Goal: Information Seeking & Learning: Learn about a topic

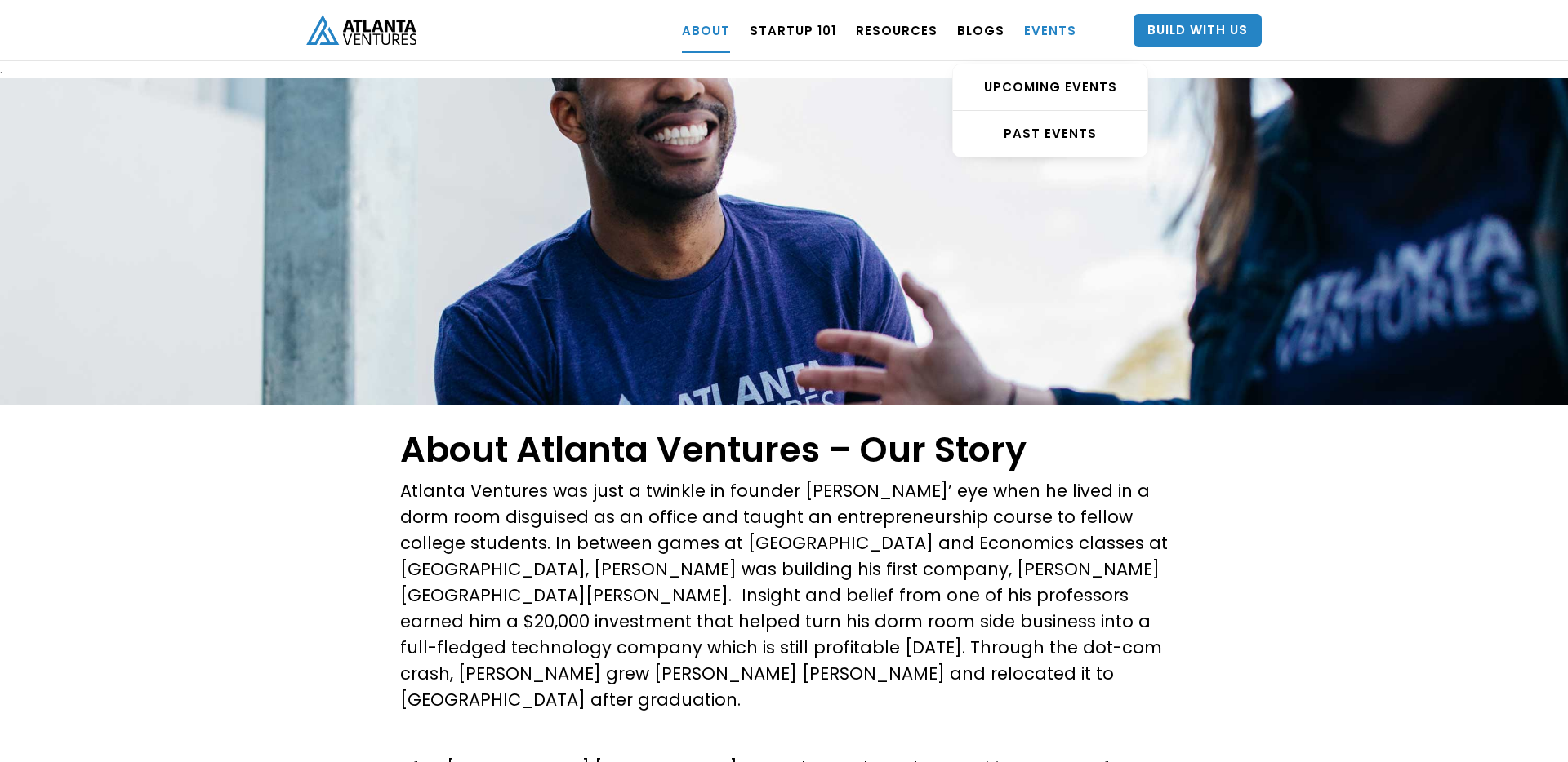
scroll to position [1415, 0]
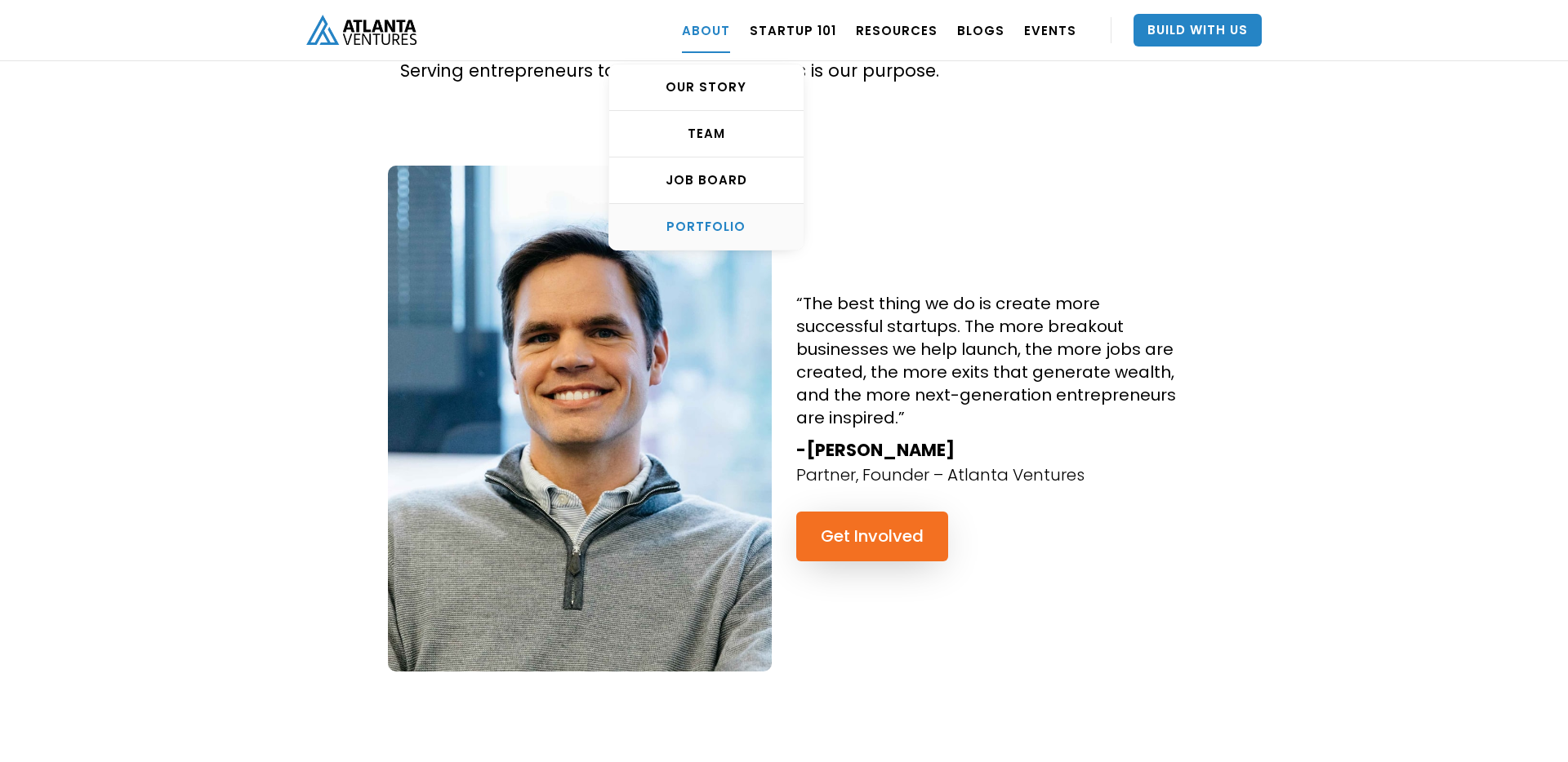
click at [733, 219] on div "PORTFOLIO" at bounding box center [706, 226] width 195 height 16
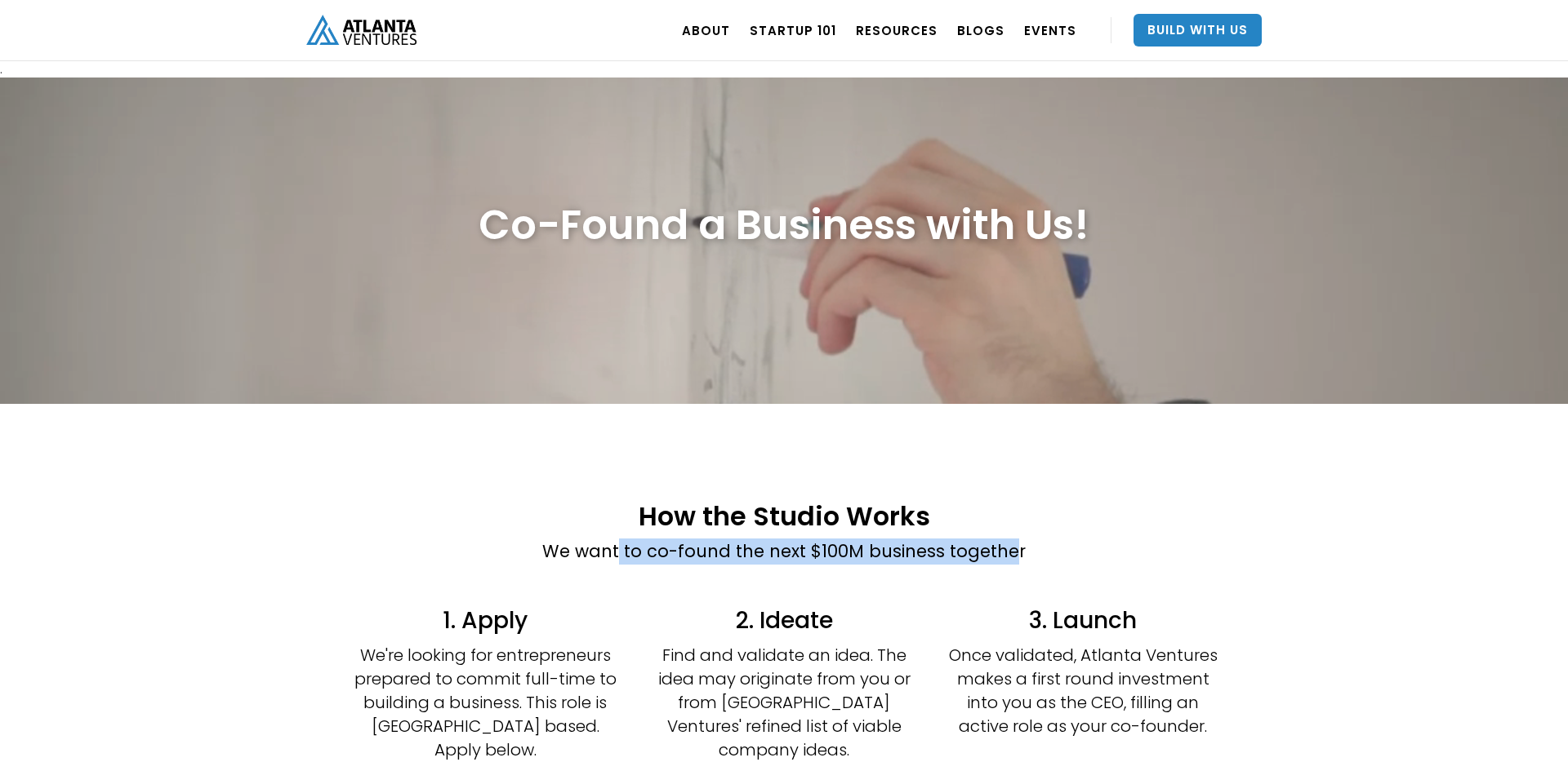
drag, startPoint x: 621, startPoint y: 549, endPoint x: 1011, endPoint y: 545, distance: 390.0
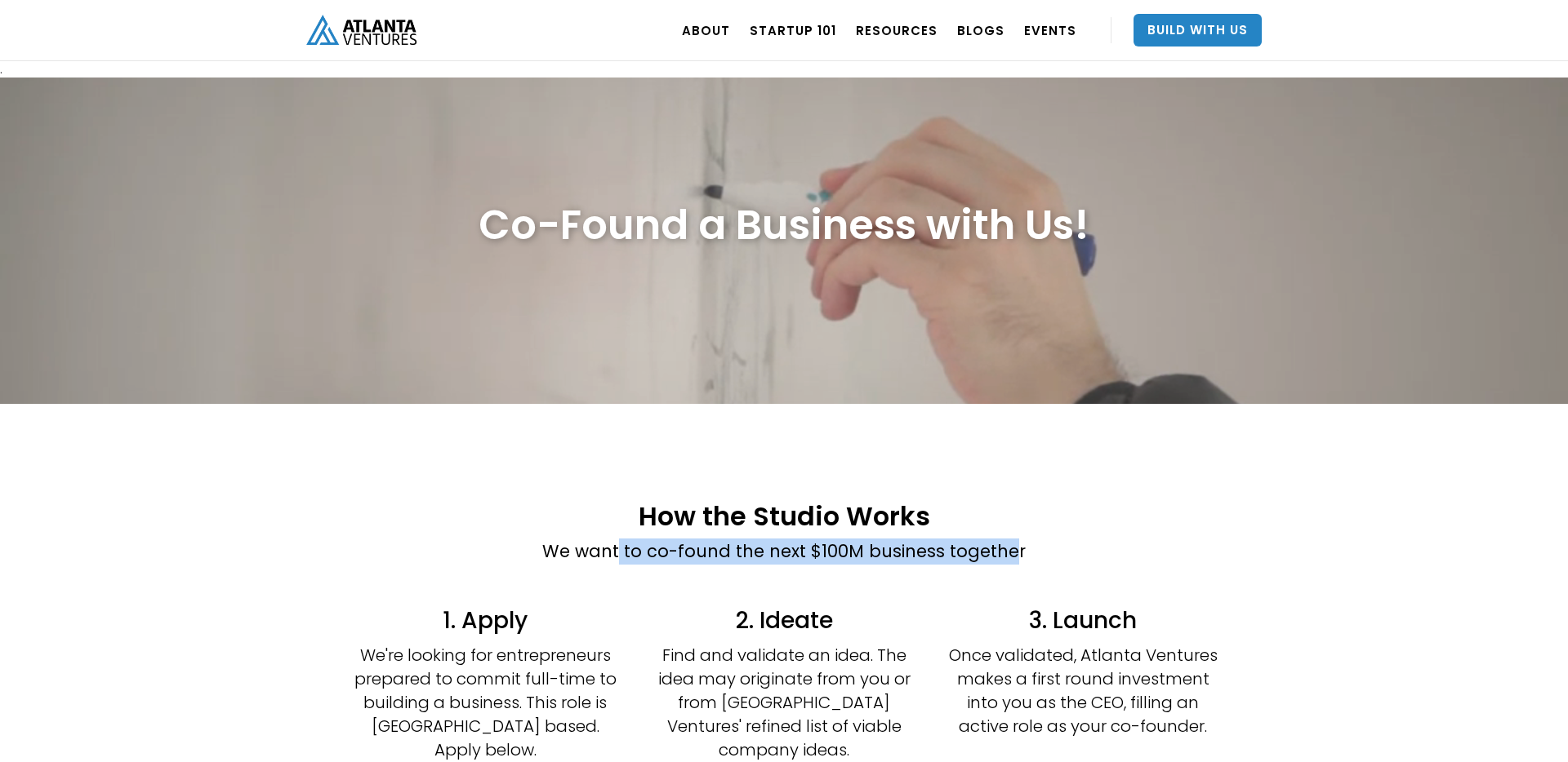
click at [1011, 545] on p "We want to co-found the next $100M business together" at bounding box center [784, 552] width 484 height 26
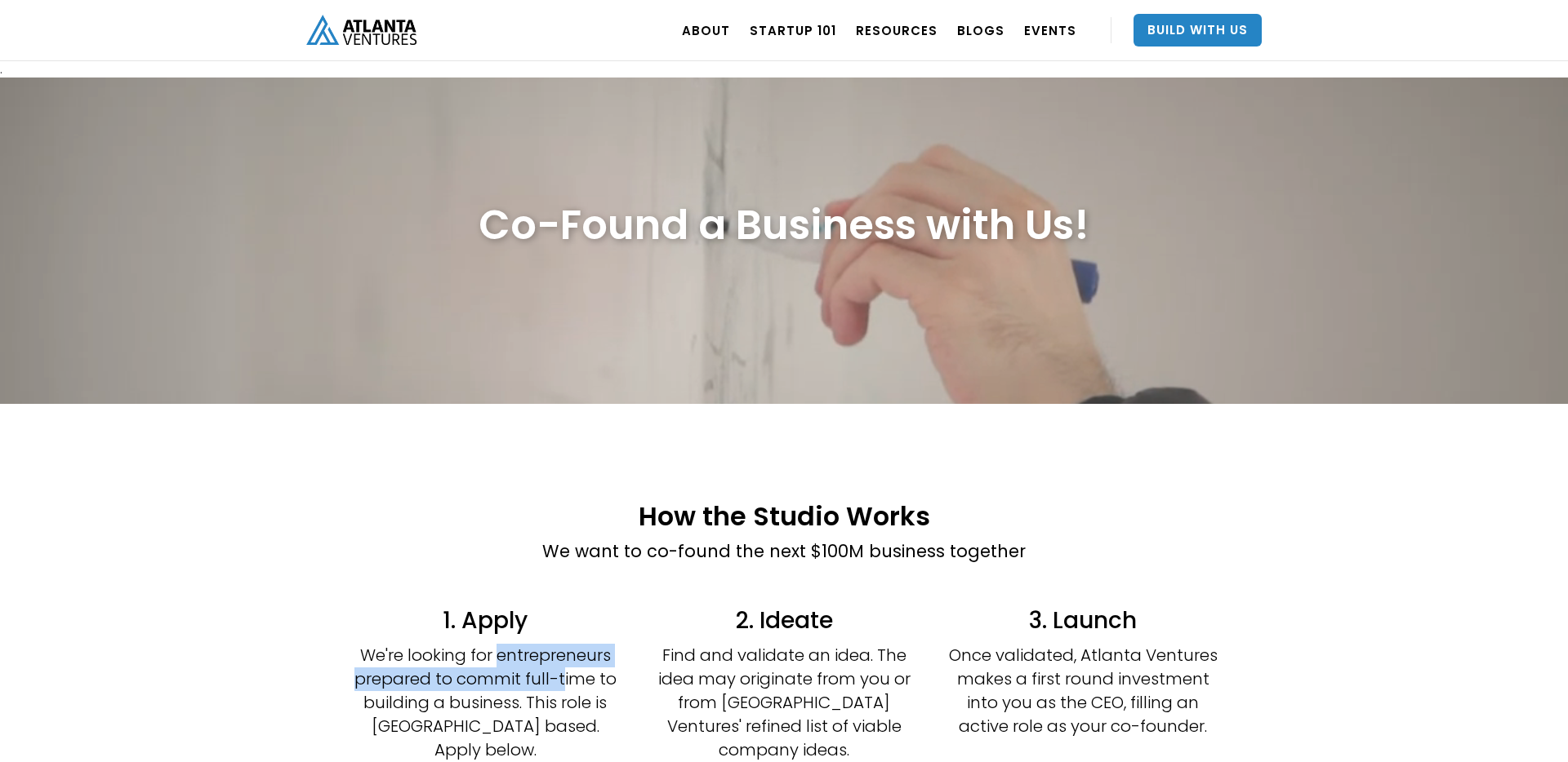
drag, startPoint x: 497, startPoint y: 657, endPoint x: 561, endPoint y: 681, distance: 68.4
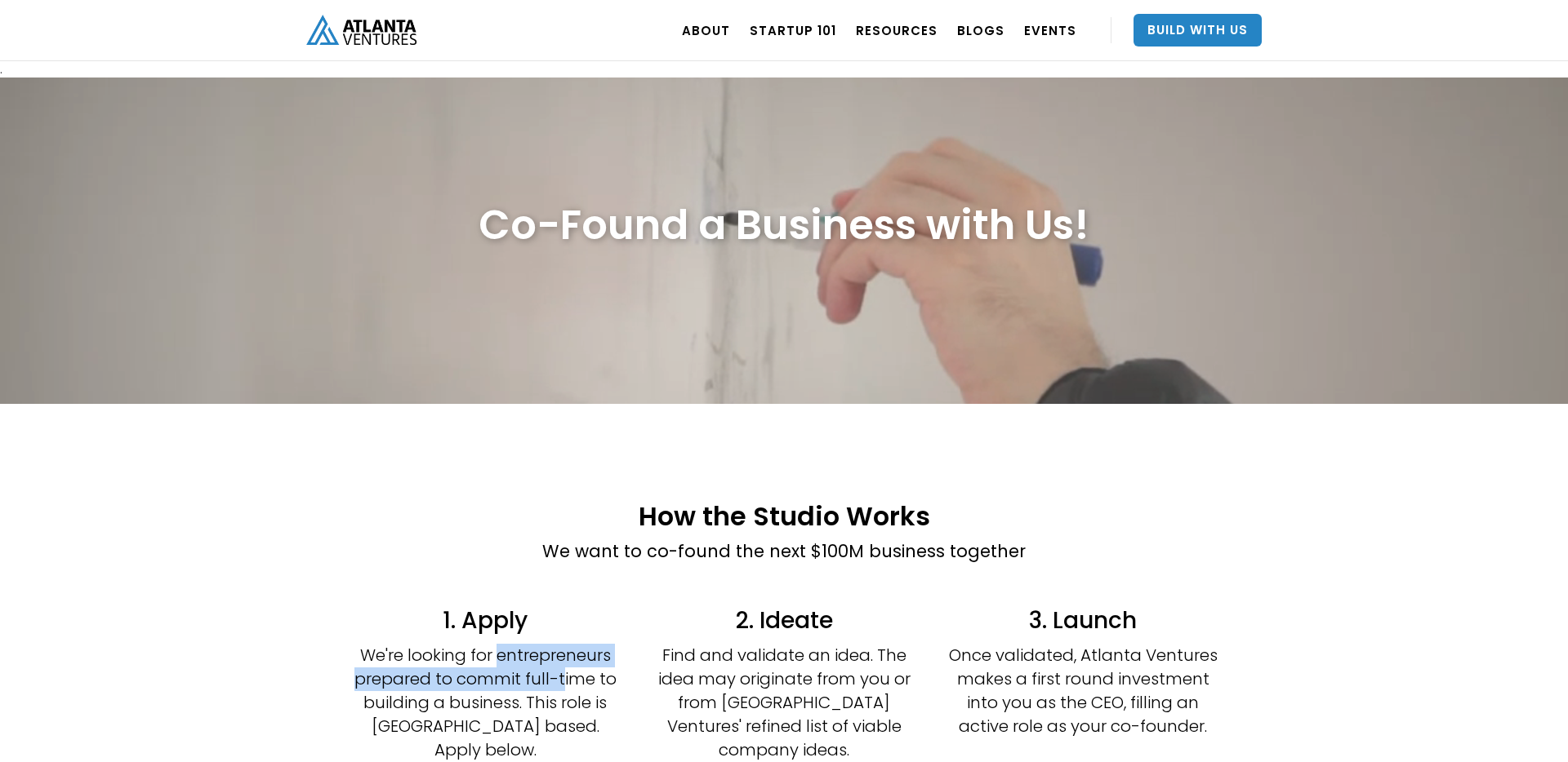
click at [561, 681] on p "We're looking for entrepreneurs prepared to commit full-time to building a busi…" at bounding box center [485, 703] width 269 height 119
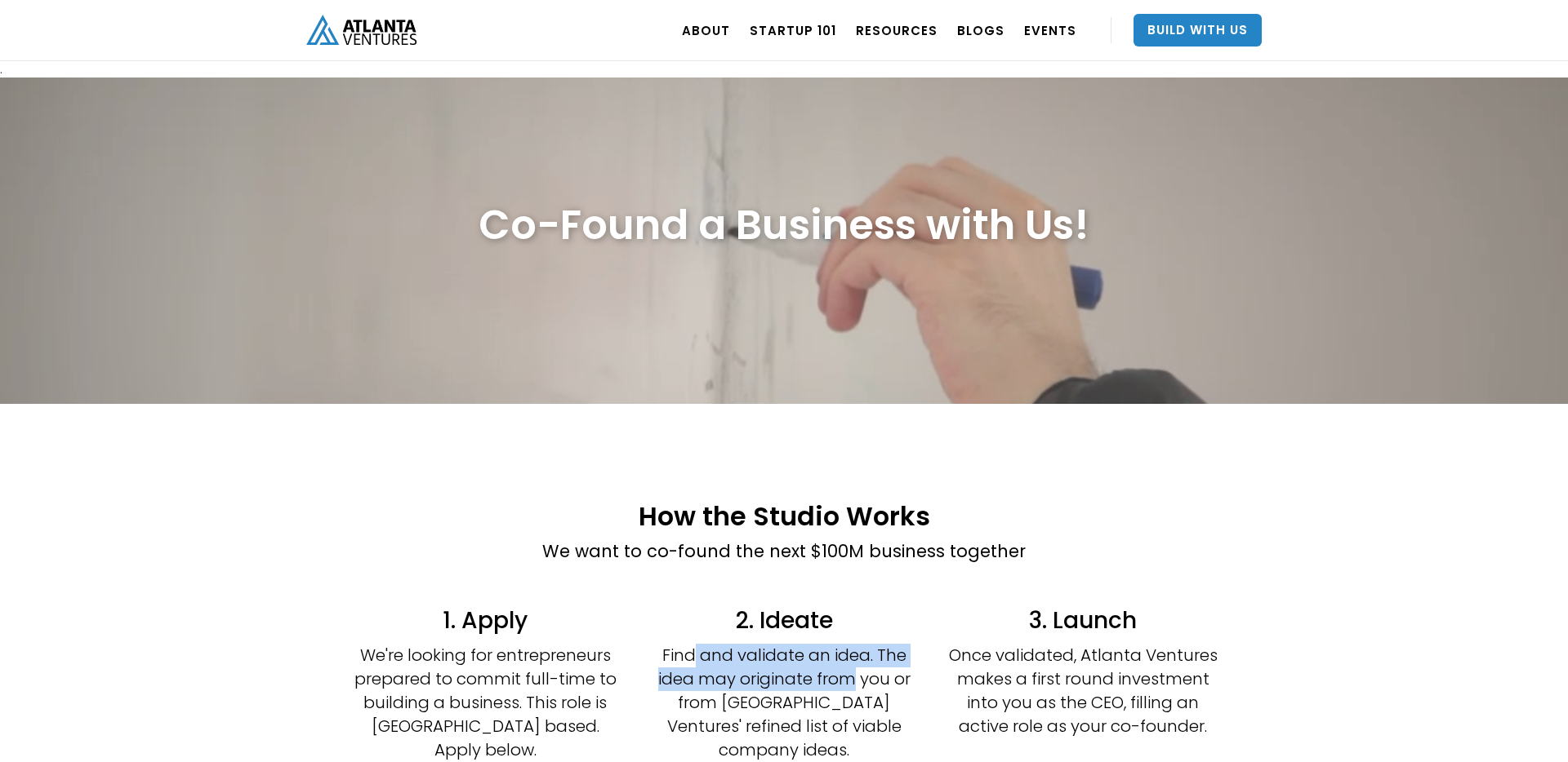
drag, startPoint x: 691, startPoint y: 654, endPoint x: 863, endPoint y: 687, distance: 175.1
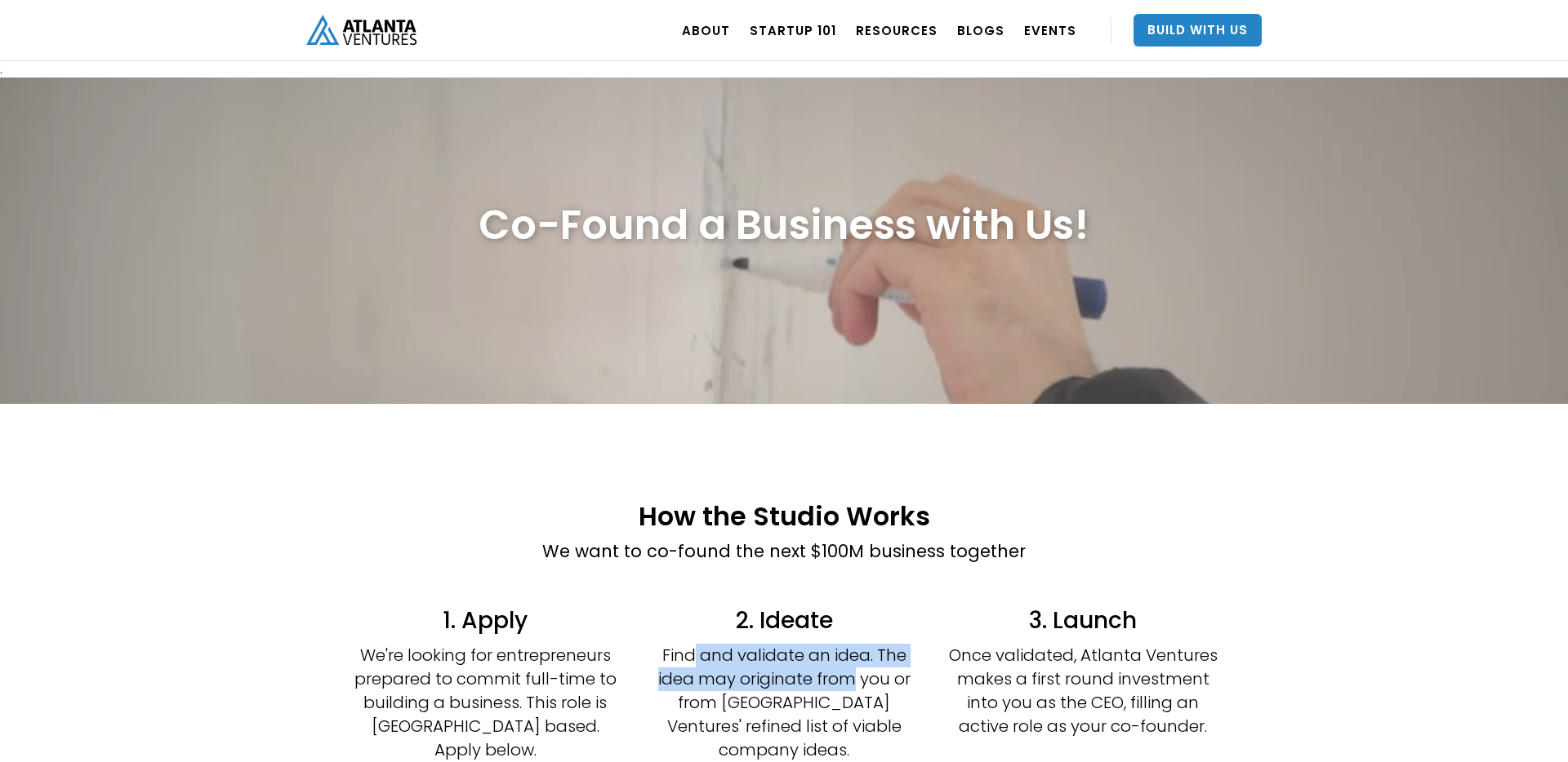
click at [863, 687] on p "Find and validate an idea. The idea may originate from you or from Atlanta Vent…" at bounding box center [784, 703] width 269 height 119
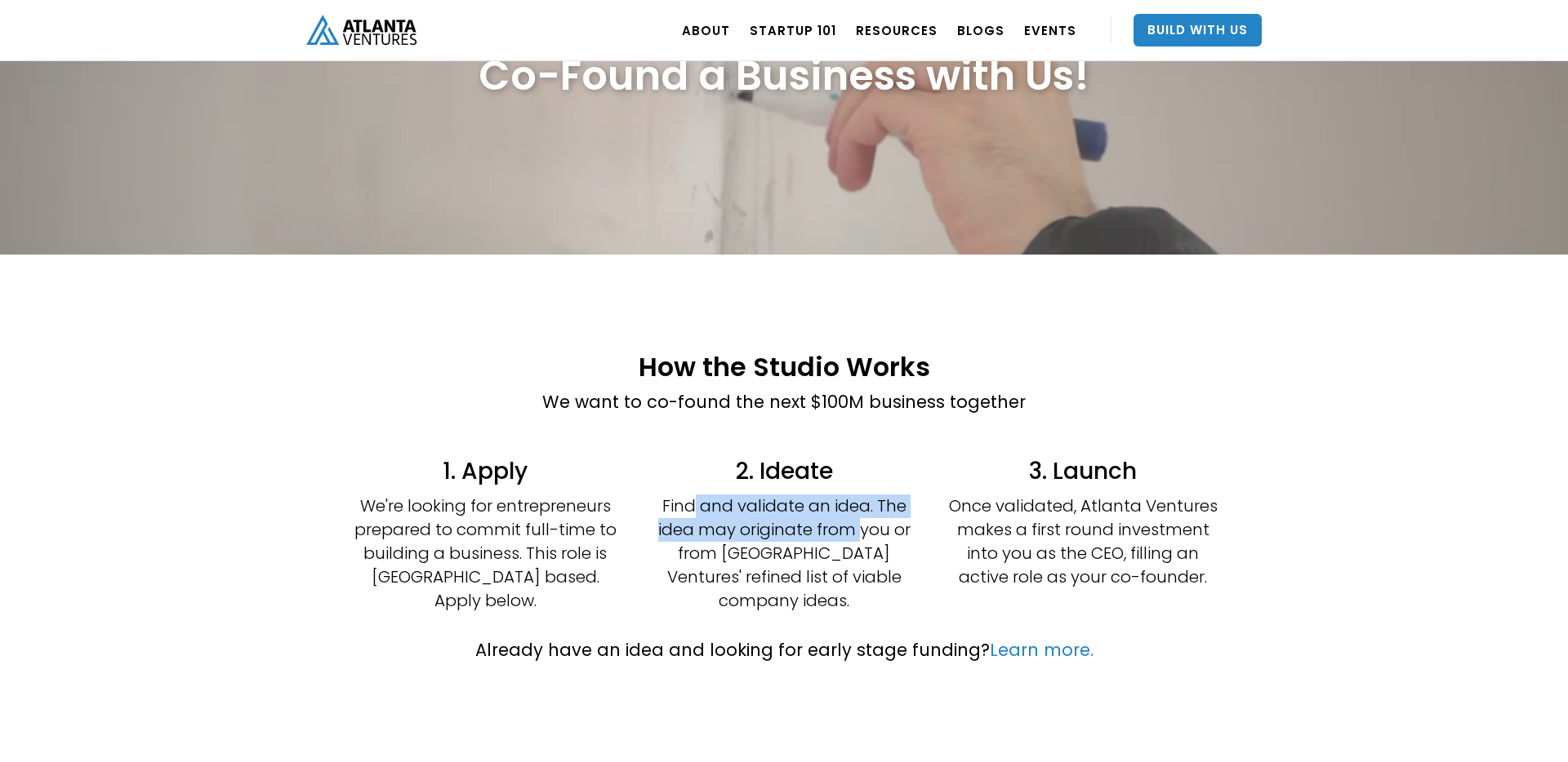
scroll to position [154, 0]
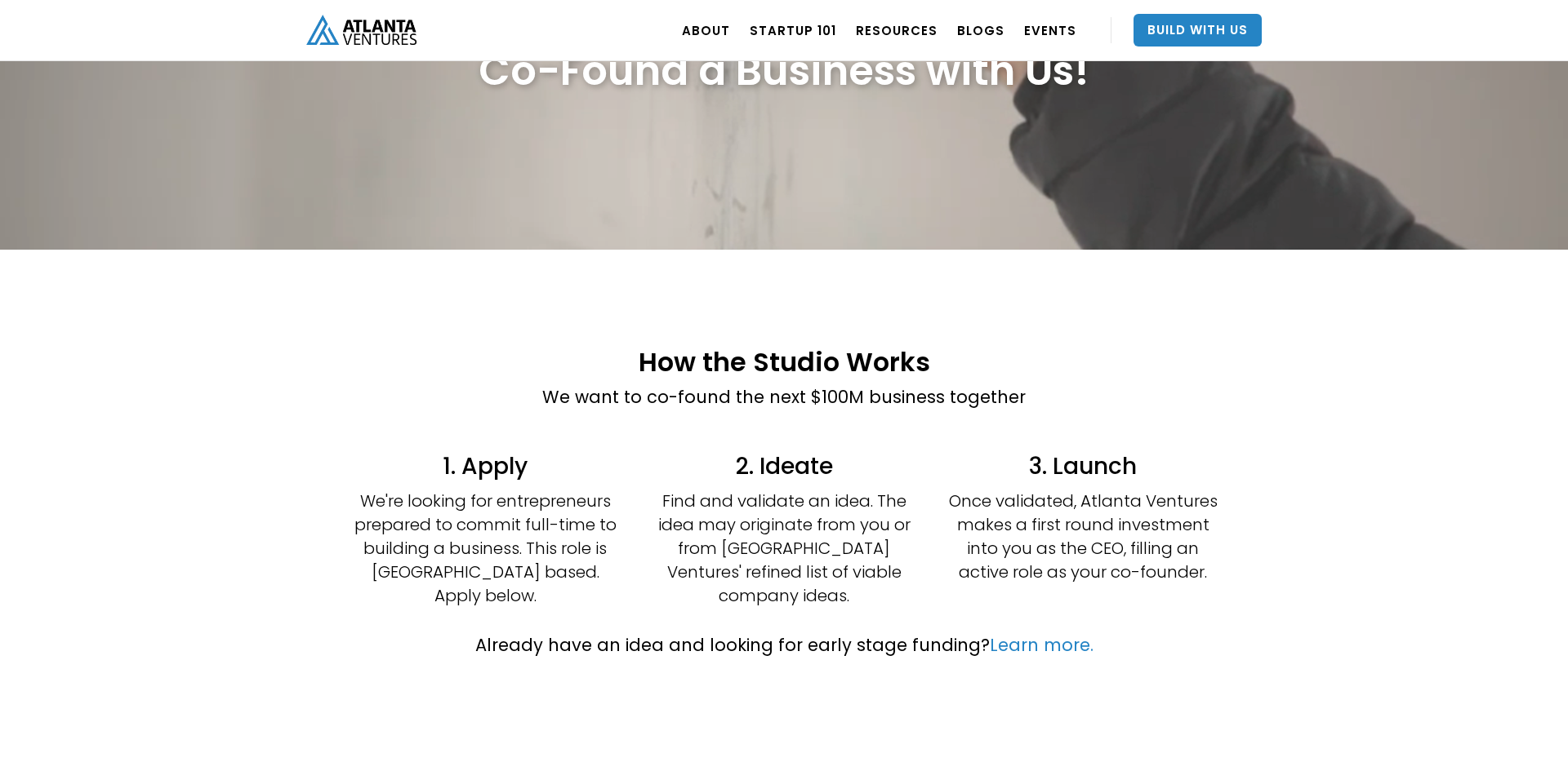
click at [882, 527] on p "Find and validate an idea. The idea may originate from you or from [GEOGRAPHIC_…" at bounding box center [784, 549] width 269 height 119
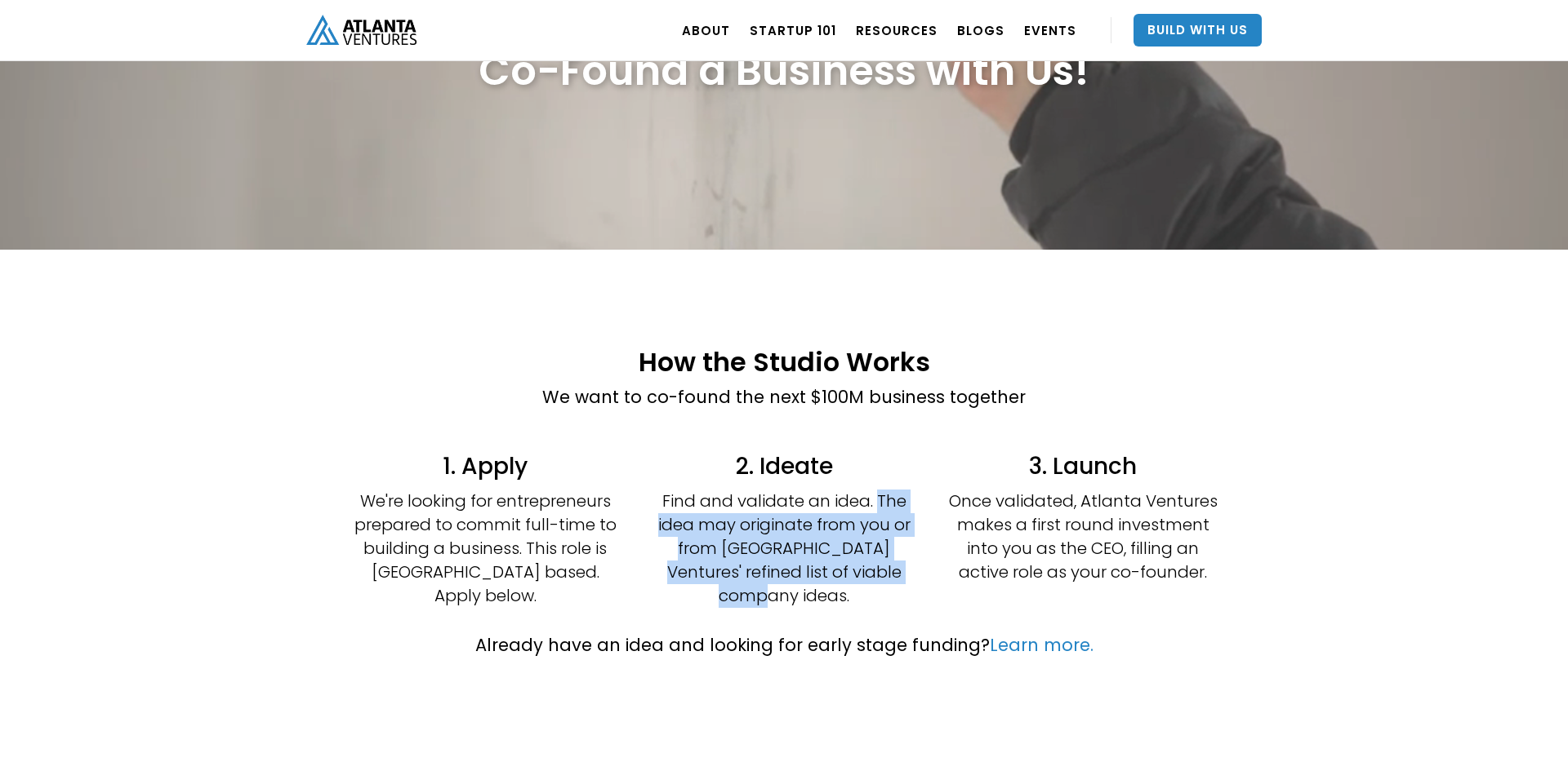
drag, startPoint x: 878, startPoint y: 499, endPoint x: 914, endPoint y: 569, distance: 78.7
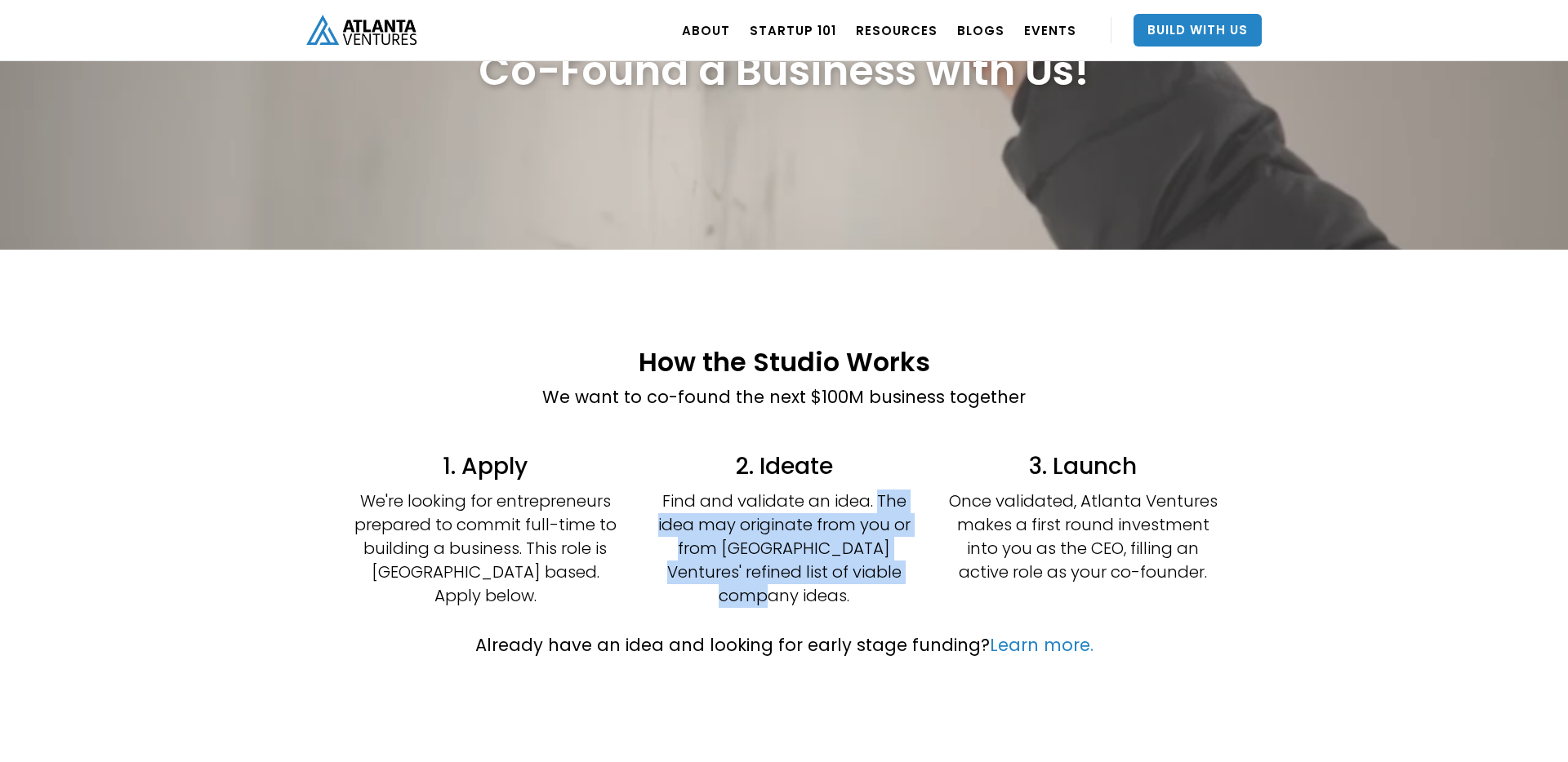
click at [914, 569] on p "Find and validate an idea. The idea may originate from you or from [GEOGRAPHIC_…" at bounding box center [784, 549] width 269 height 119
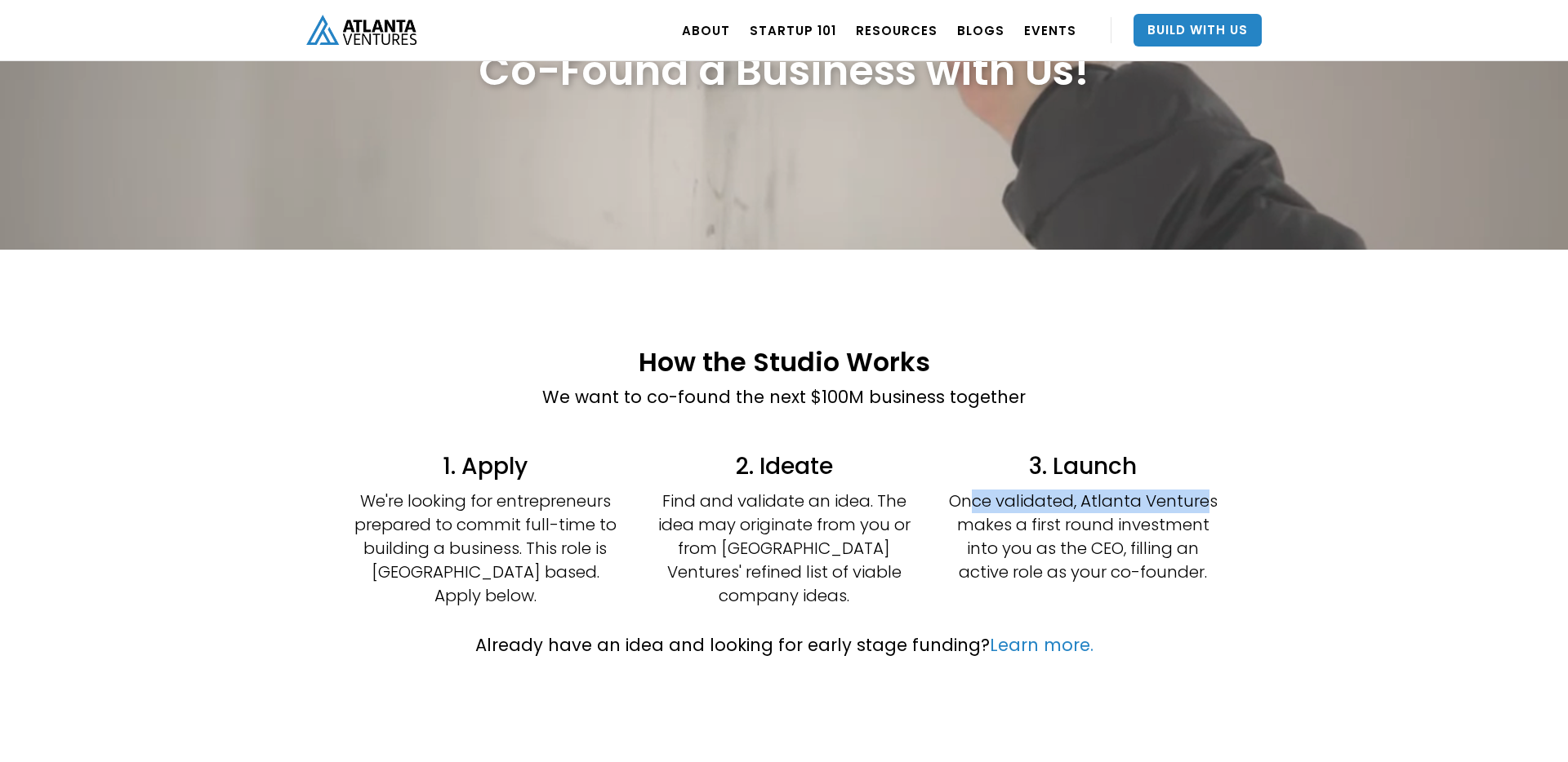
drag, startPoint x: 977, startPoint y: 501, endPoint x: 1211, endPoint y: 508, distance: 234.1
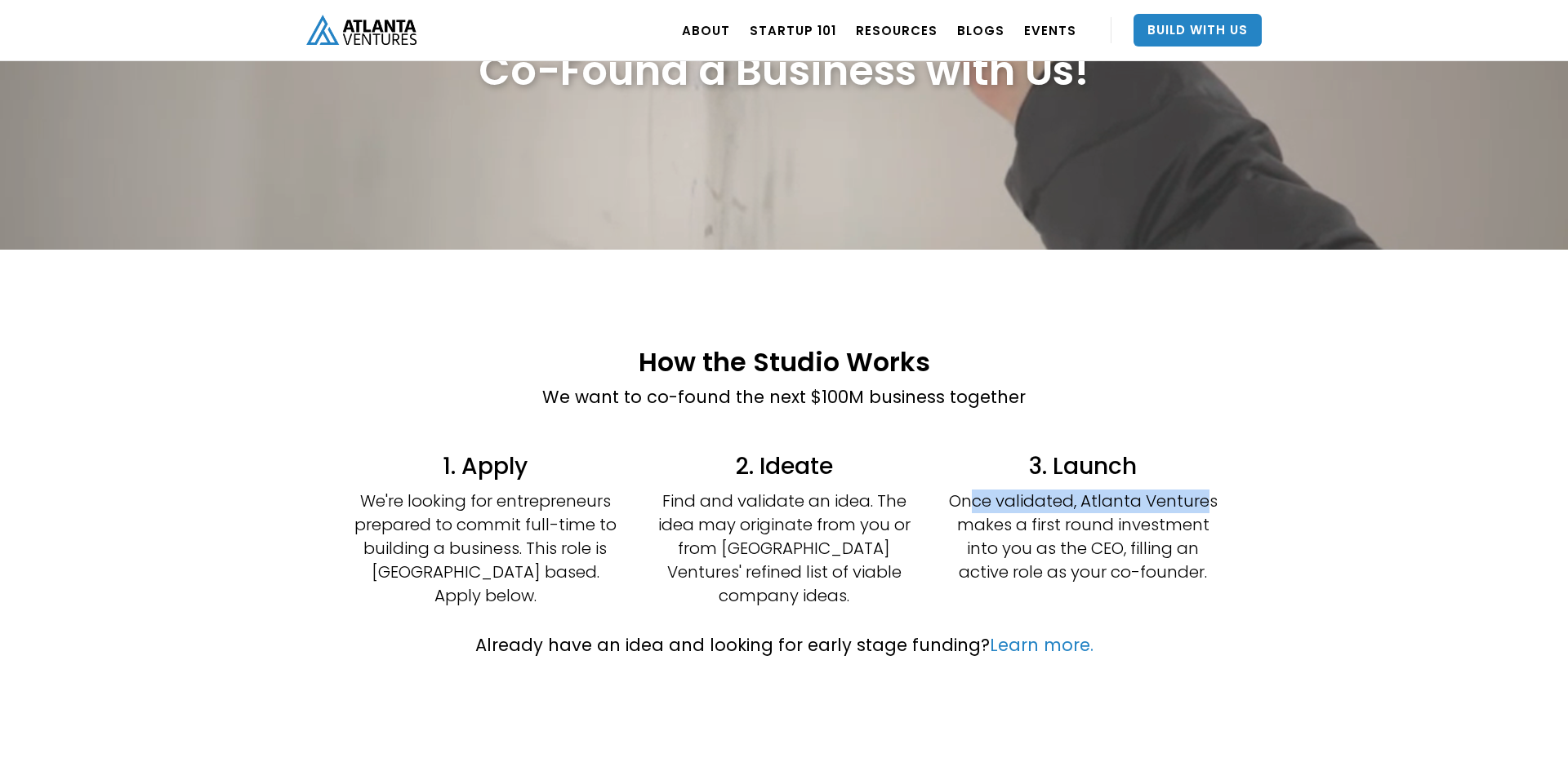
click at [1211, 508] on p "Once validated, Atlanta Ventures makes a first round investment into you as the…" at bounding box center [1082, 537] width 269 height 94
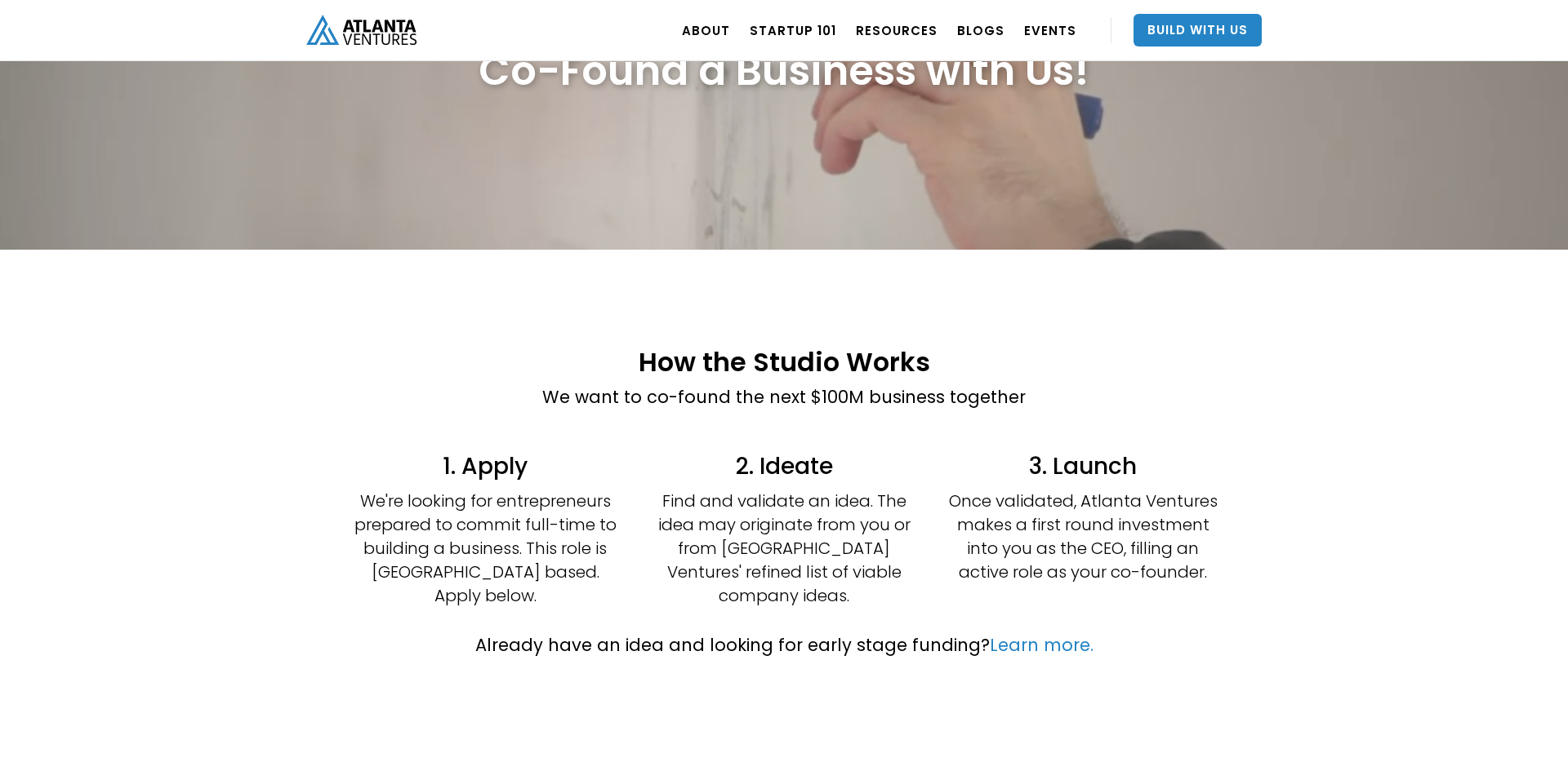
click at [1136, 539] on p "Once validated, Atlanta Ventures makes a first round investment into you as the…" at bounding box center [1082, 537] width 269 height 94
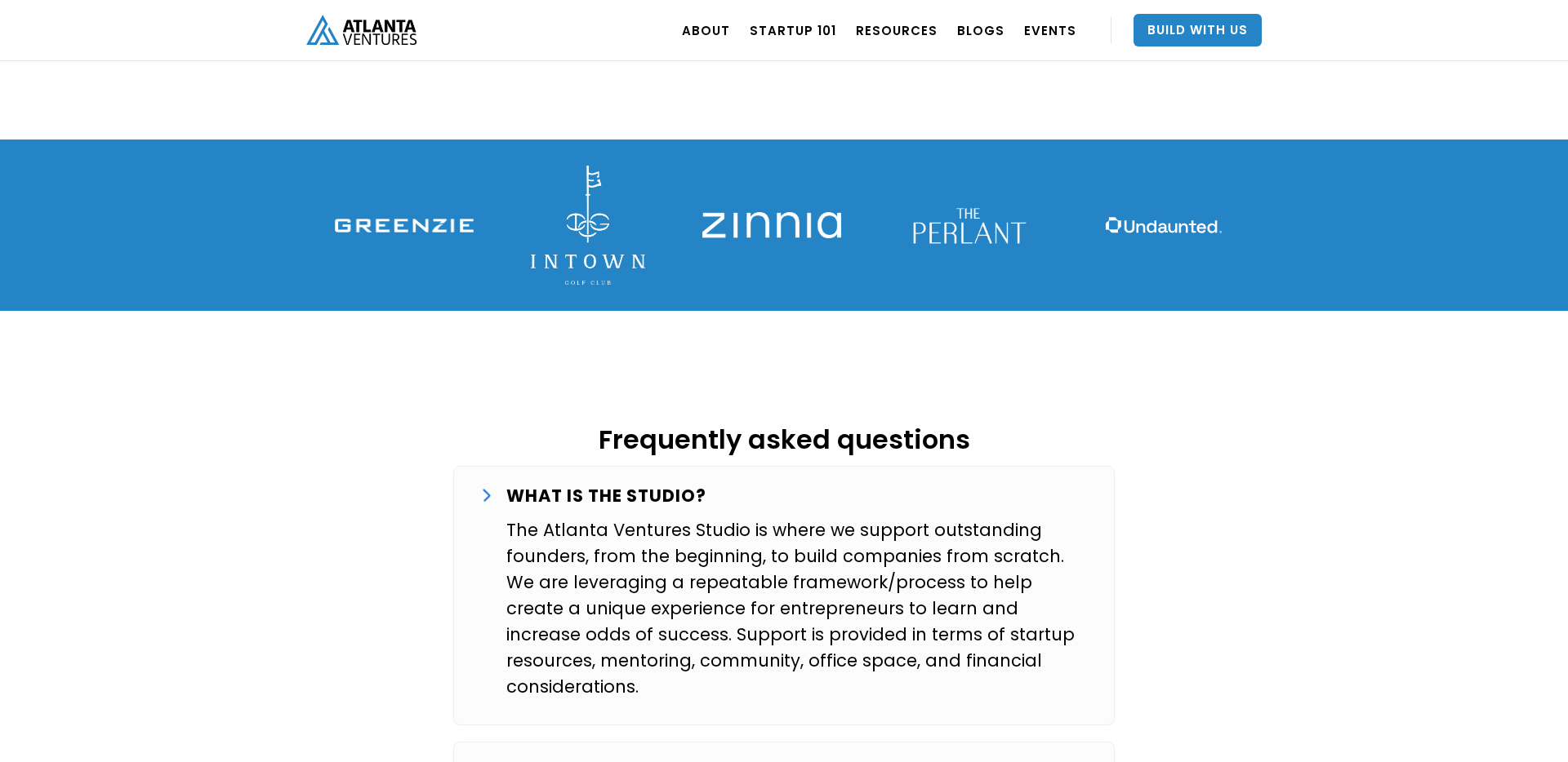
scroll to position [2358, 0]
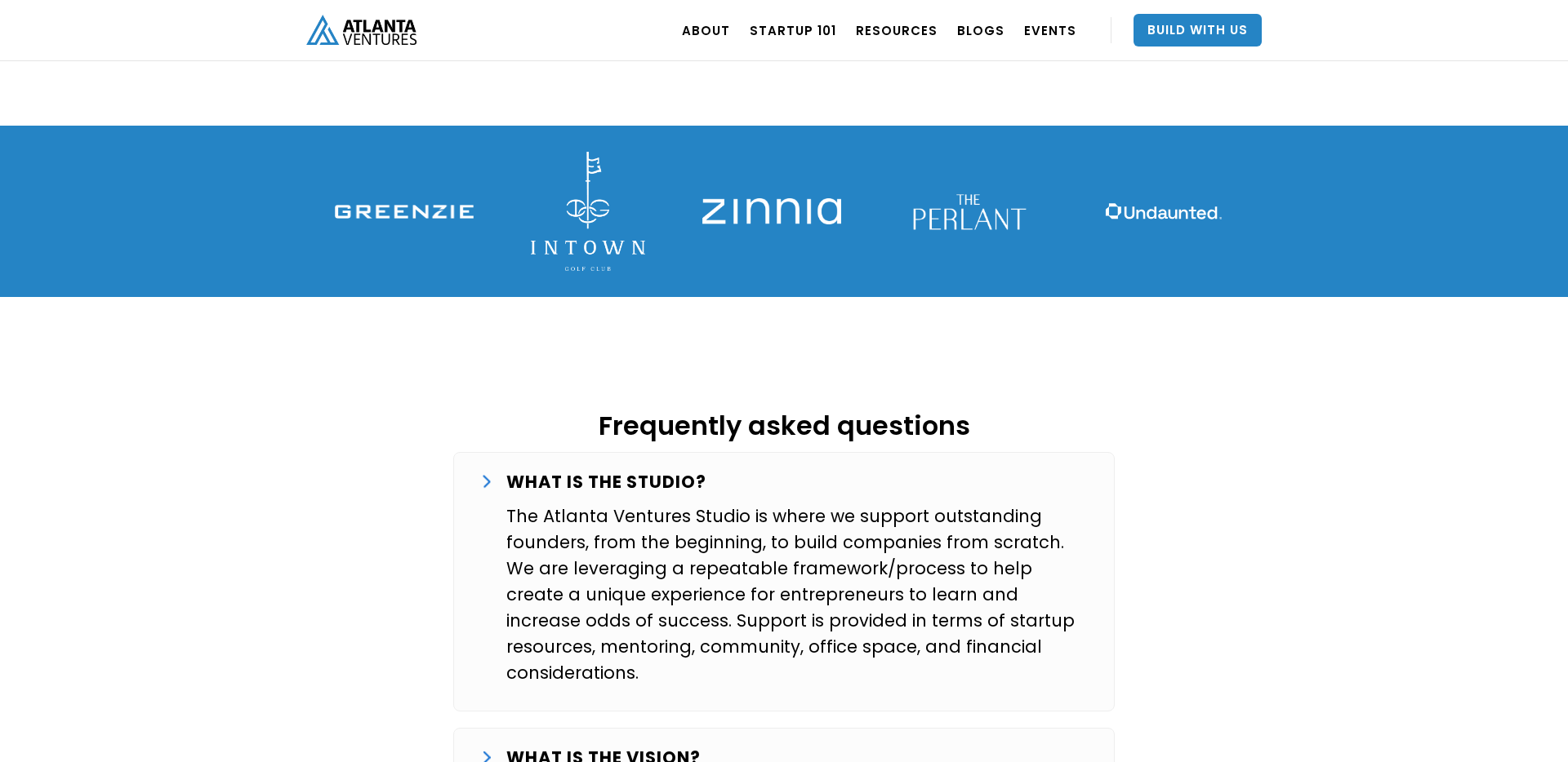
click at [648, 469] on p "WHAT IS THE STUDIO?" at bounding box center [606, 482] width 200 height 26
click at [630, 469] on p "WHAT IS THE STUDIO?" at bounding box center [606, 482] width 200 height 26
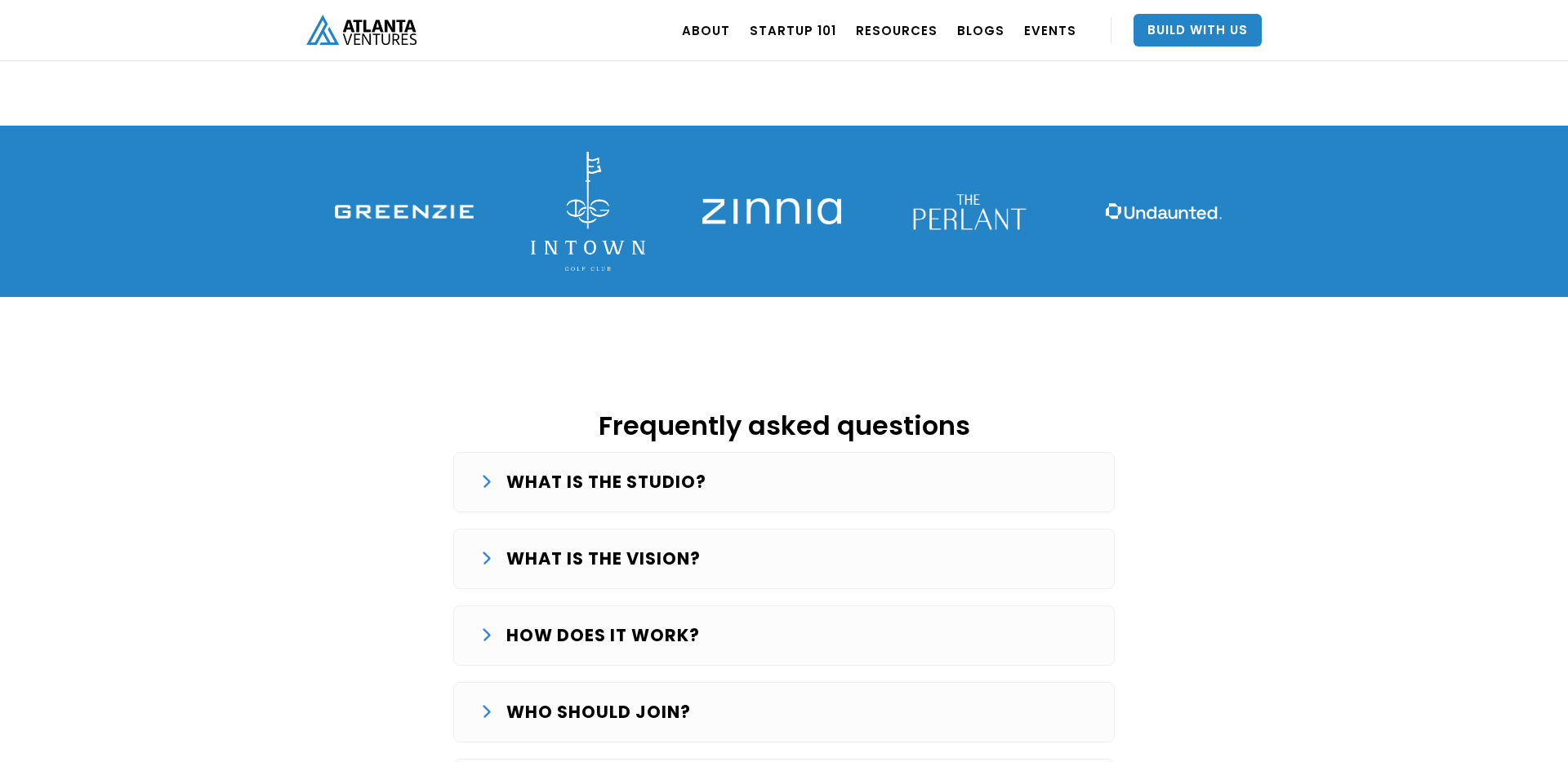
click at [630, 469] on p "WHAT IS THE STUDIO?" at bounding box center [606, 482] width 200 height 26
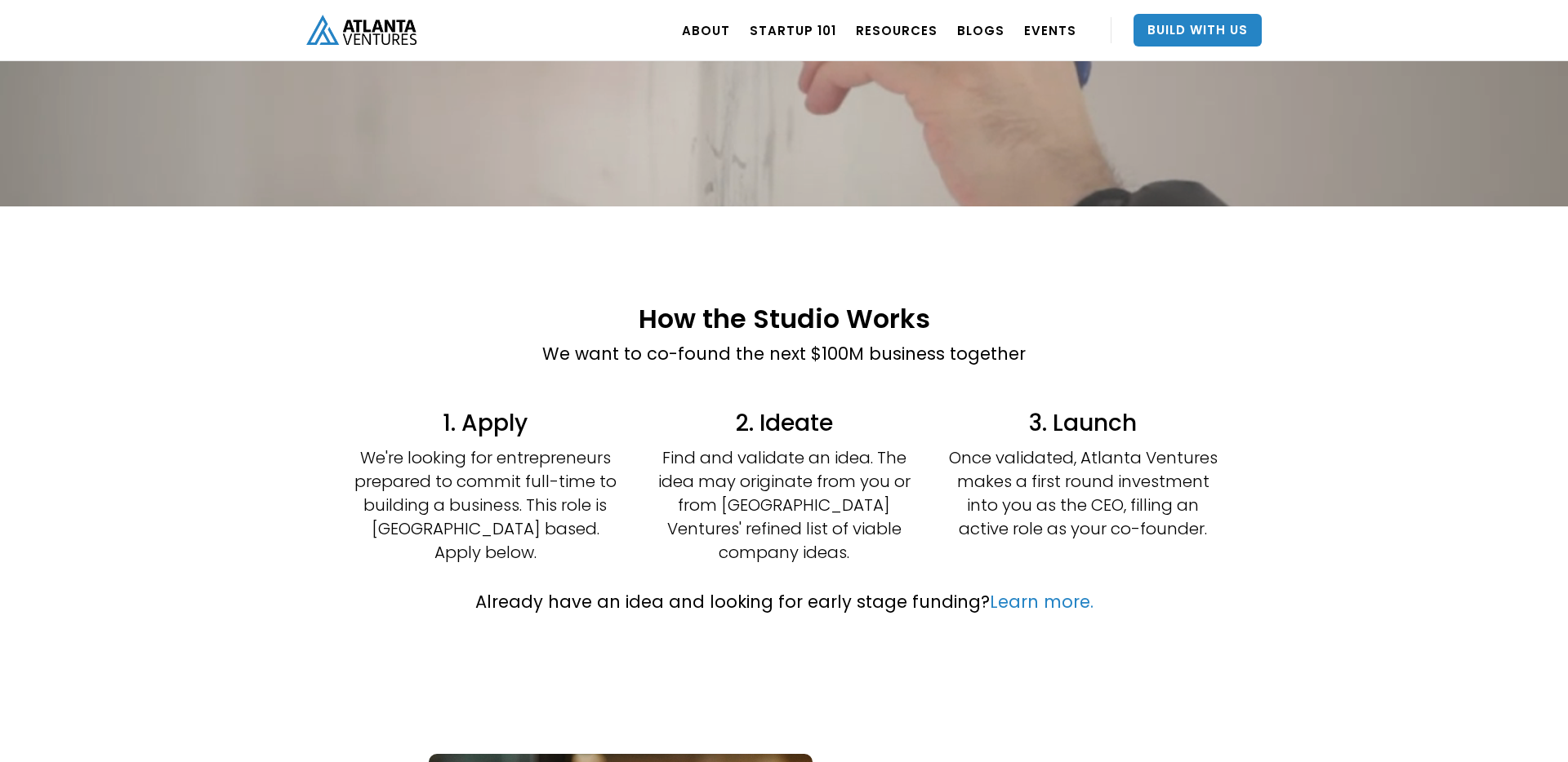
scroll to position [198, 0]
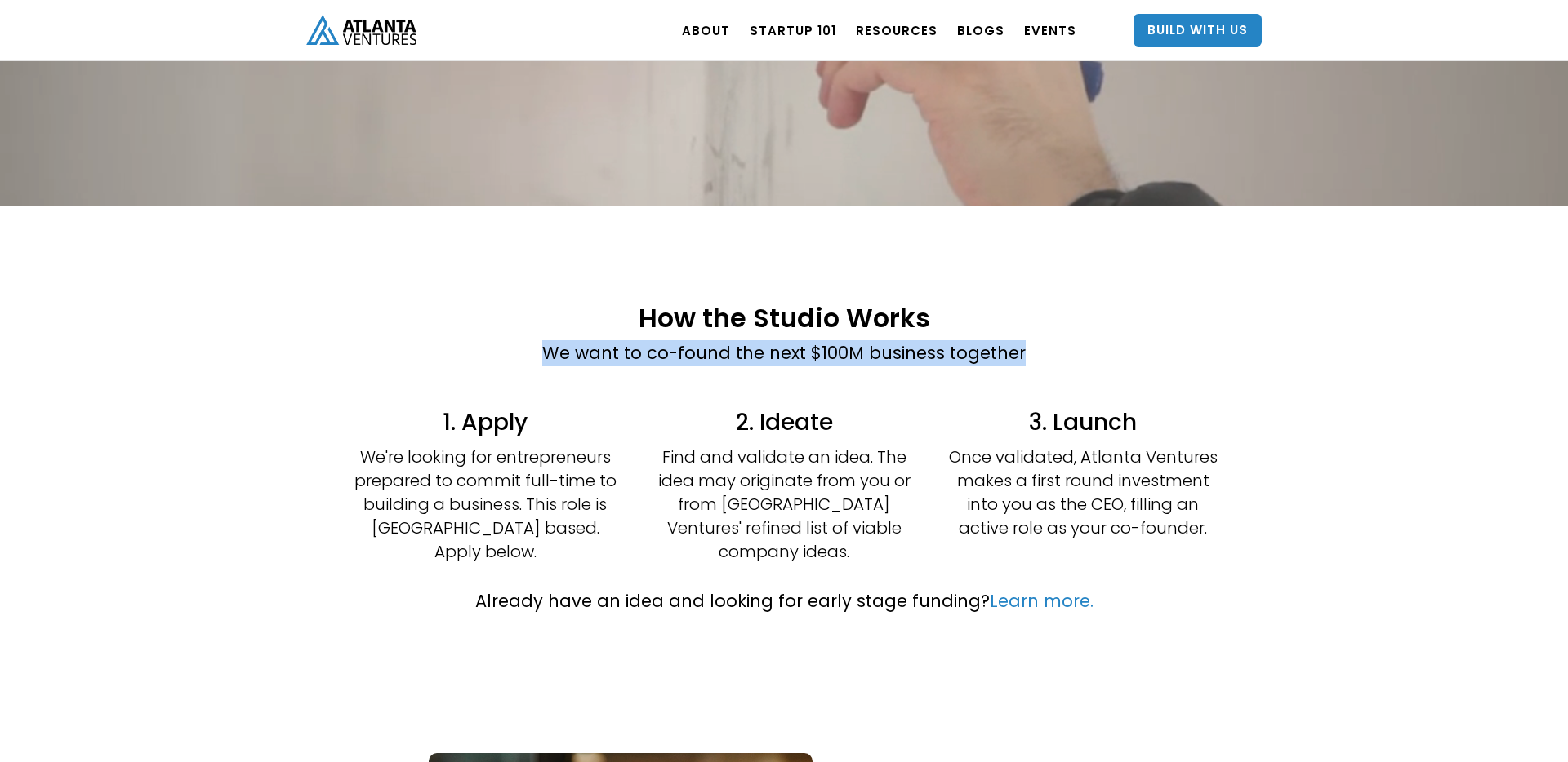
drag, startPoint x: 551, startPoint y: 350, endPoint x: 1051, endPoint y: 352, distance: 500.0
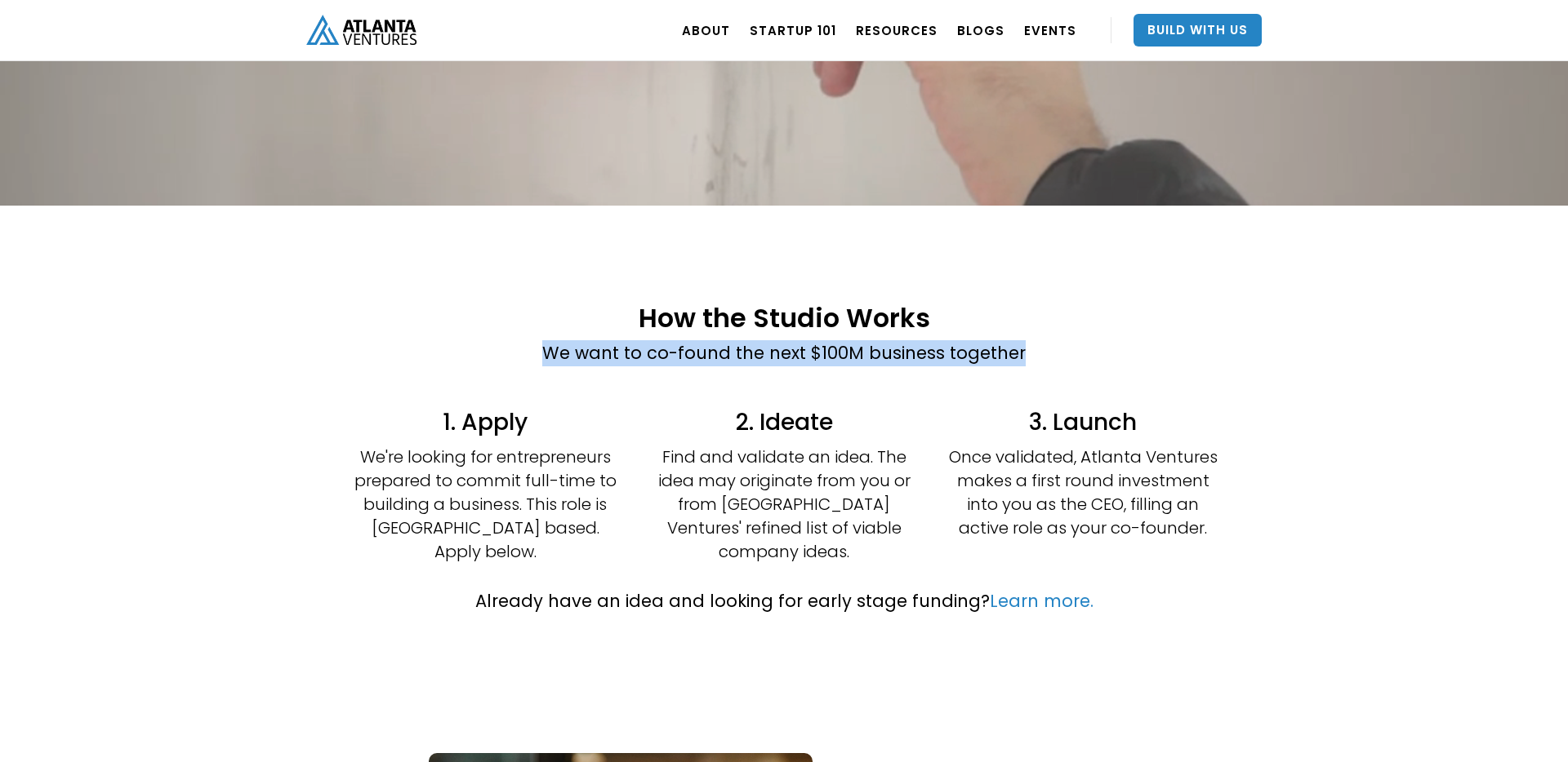
click at [1051, 352] on div "How the Studio Works We want to co-found the next $100M business together" at bounding box center [783, 343] width 686 height 112
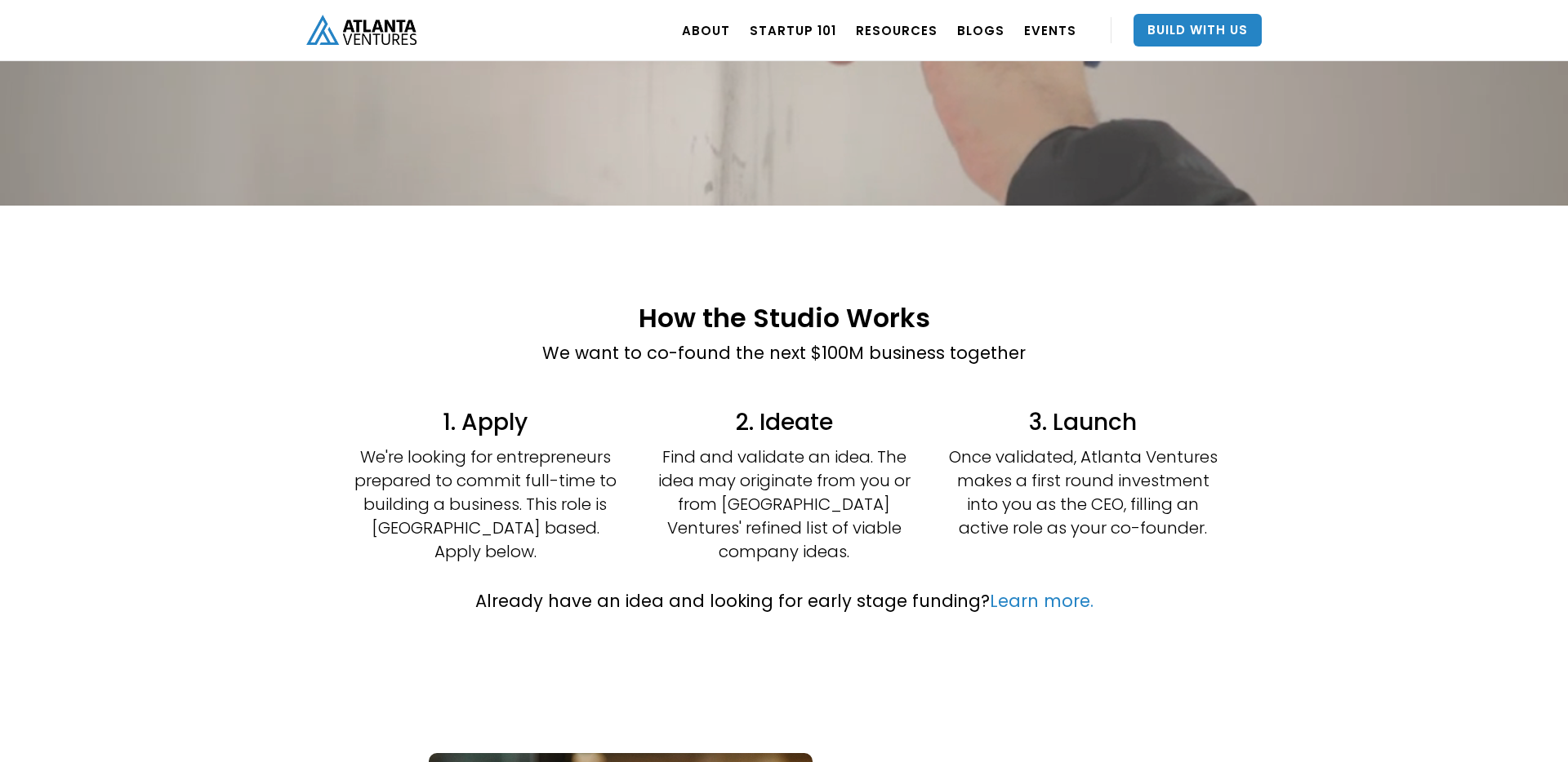
click at [1005, 349] on p "We want to co-found the next $100M business together" at bounding box center [784, 353] width 484 height 26
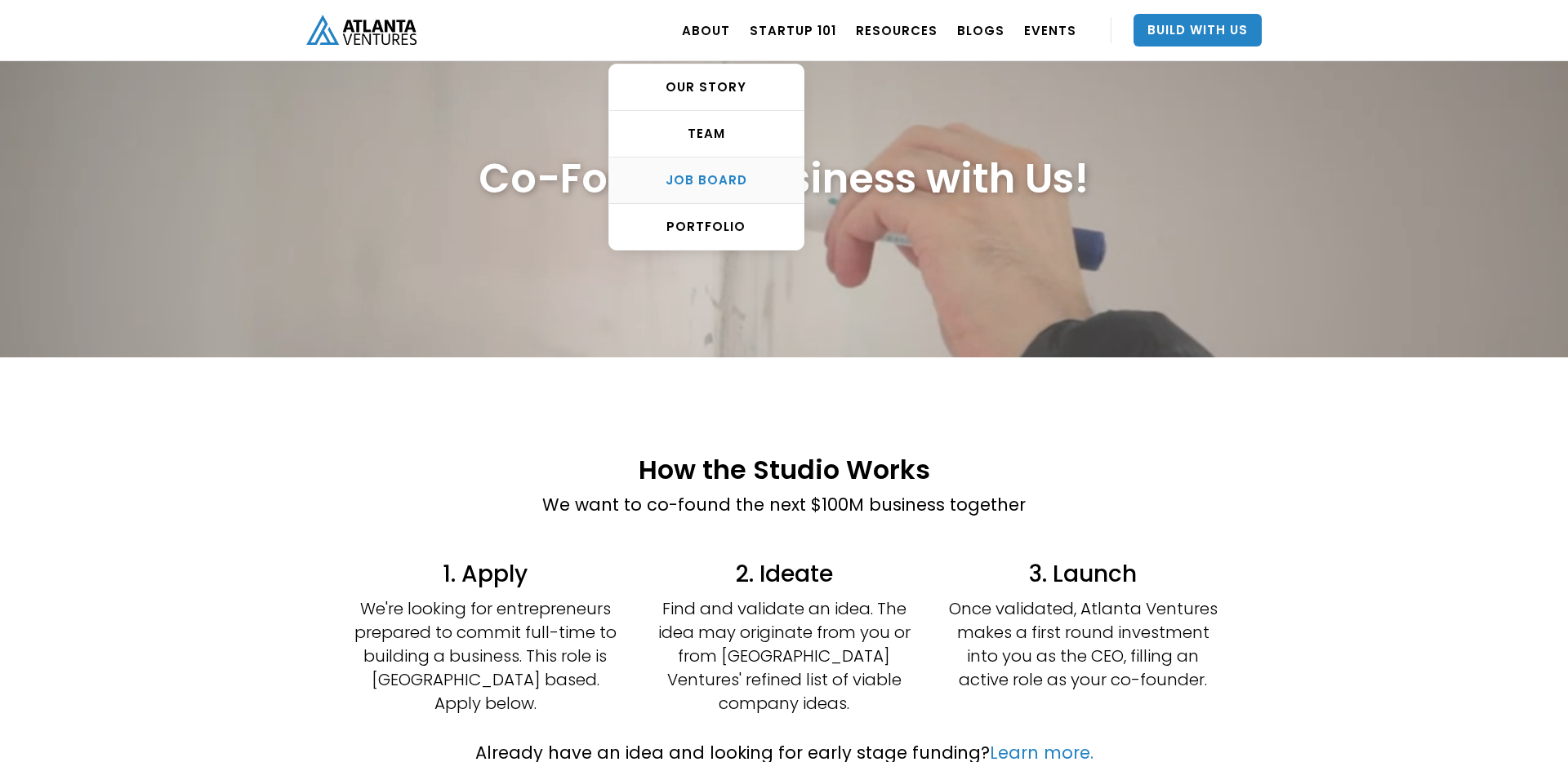
scroll to position [0, 0]
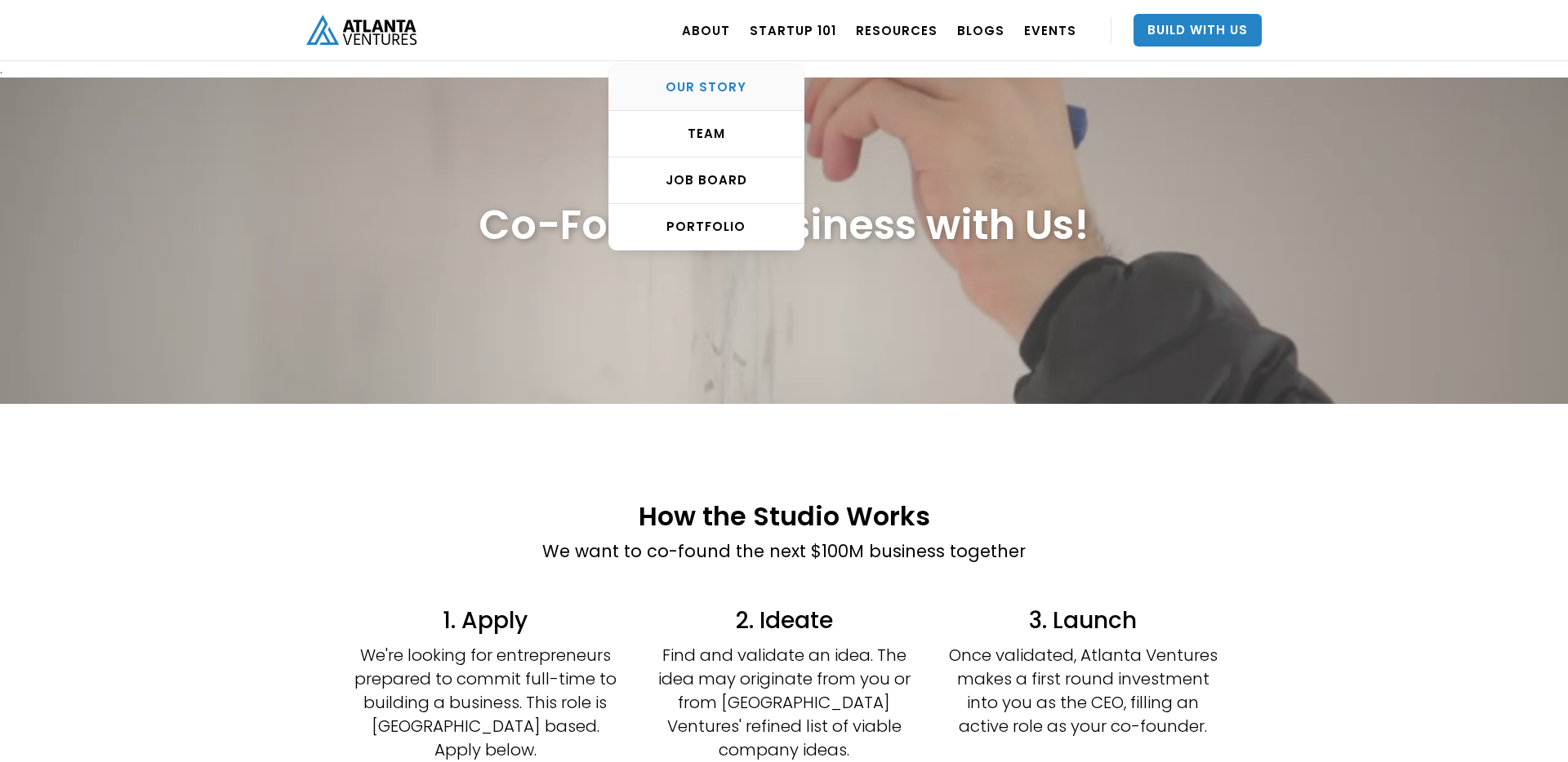
click at [727, 84] on div "OUR STORY" at bounding box center [706, 87] width 195 height 16
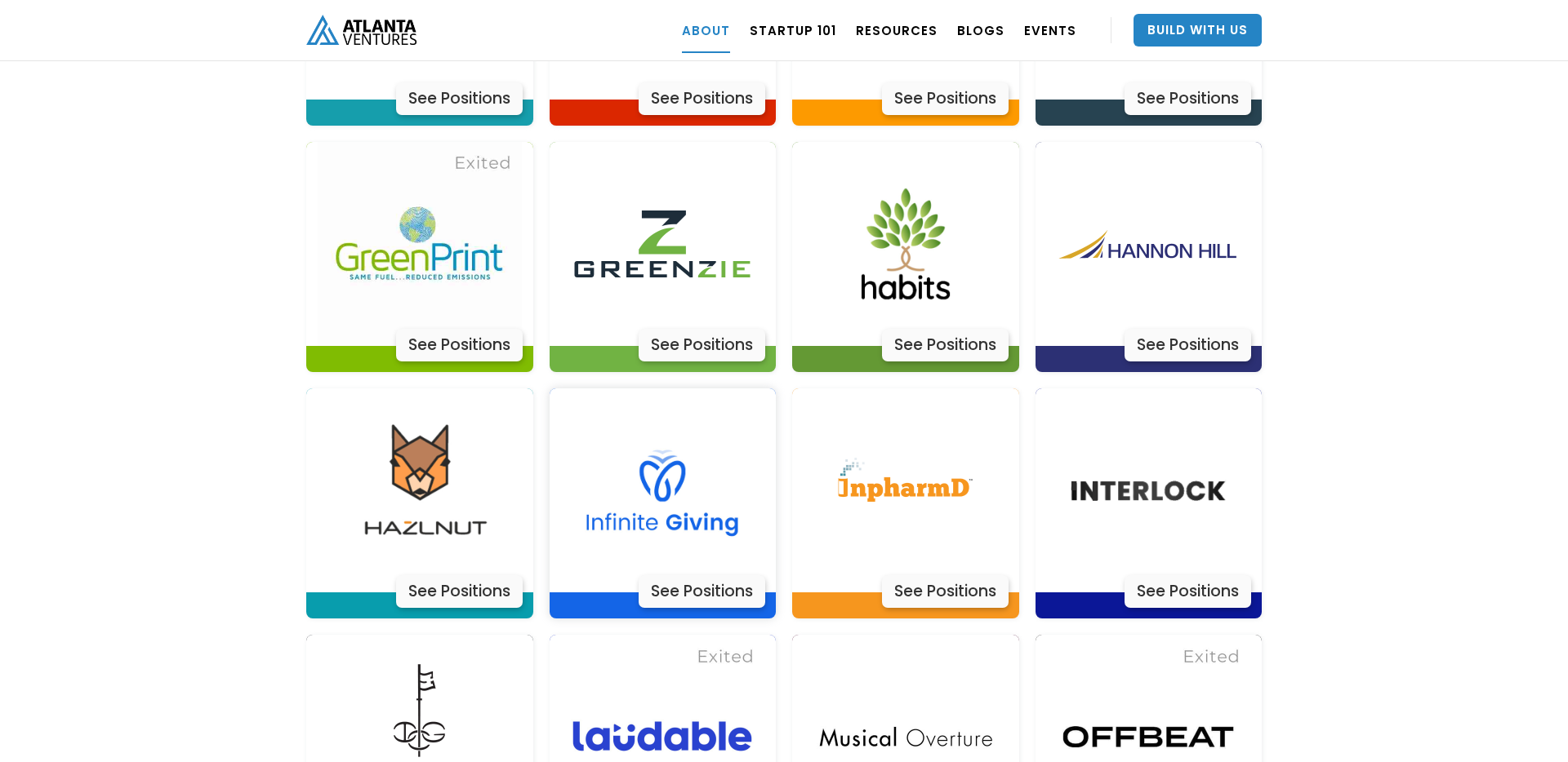
scroll to position [4080, 0]
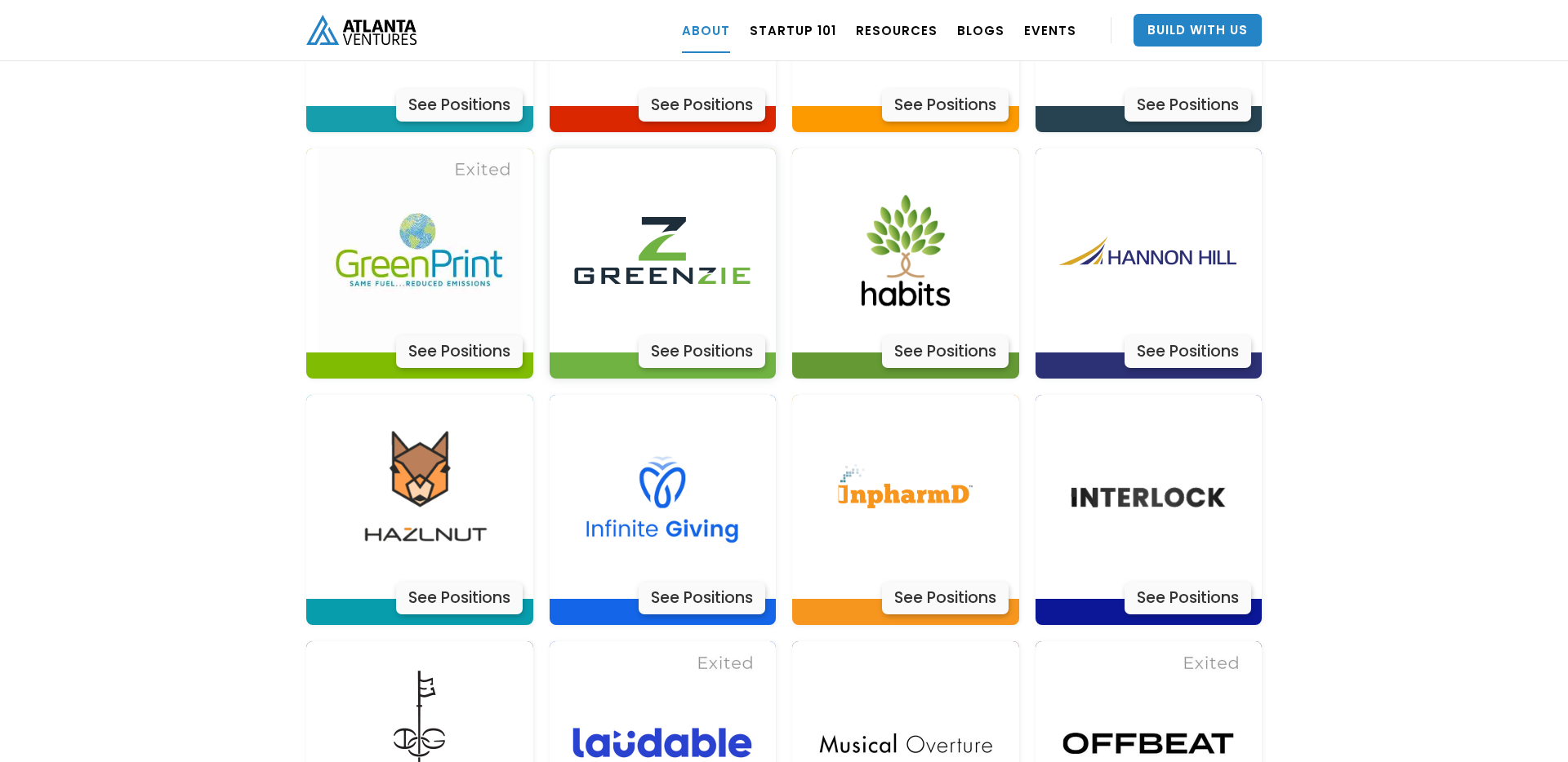
click at [661, 238] on img at bounding box center [662, 251] width 204 height 204
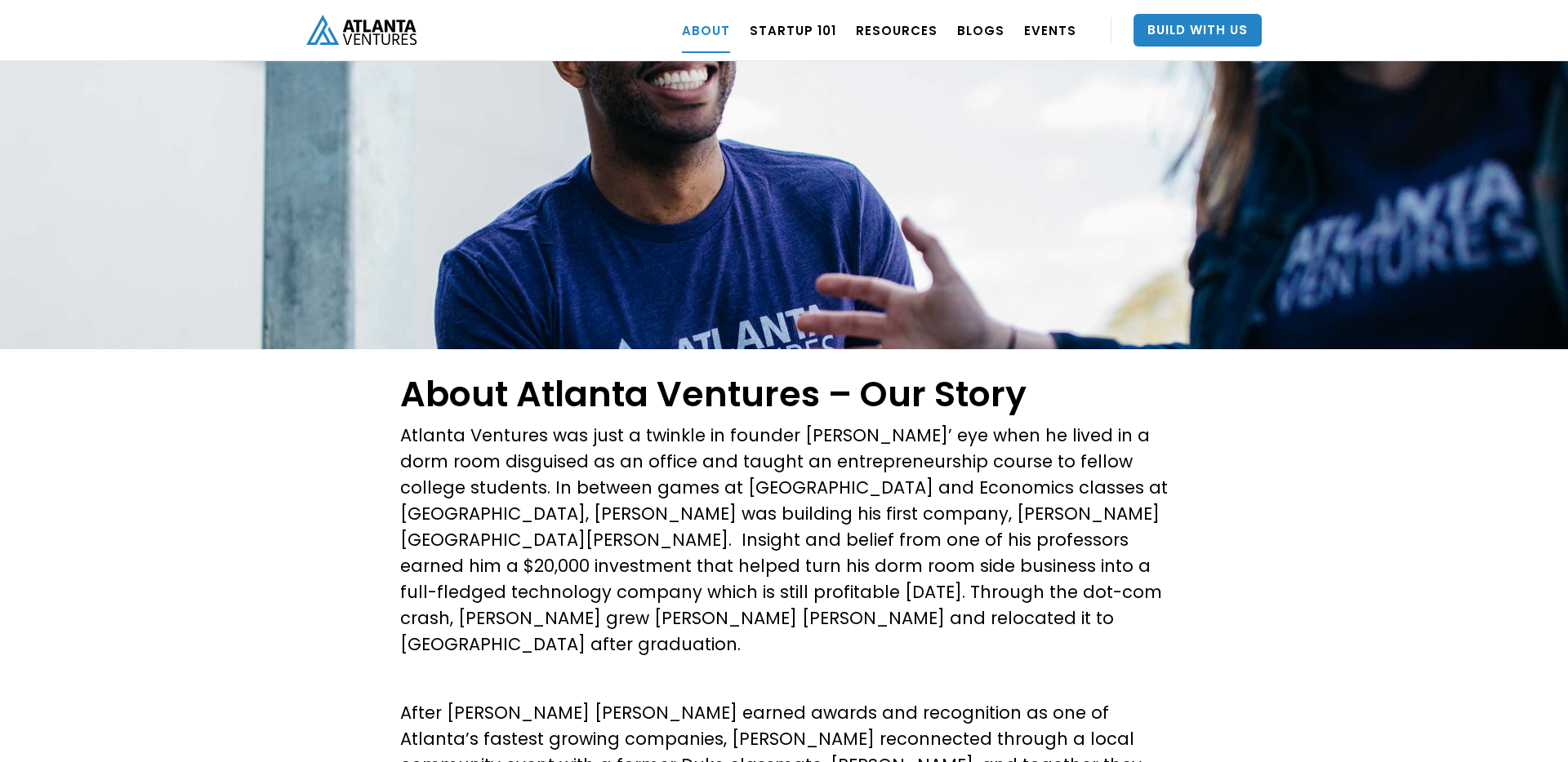
scroll to position [0, 0]
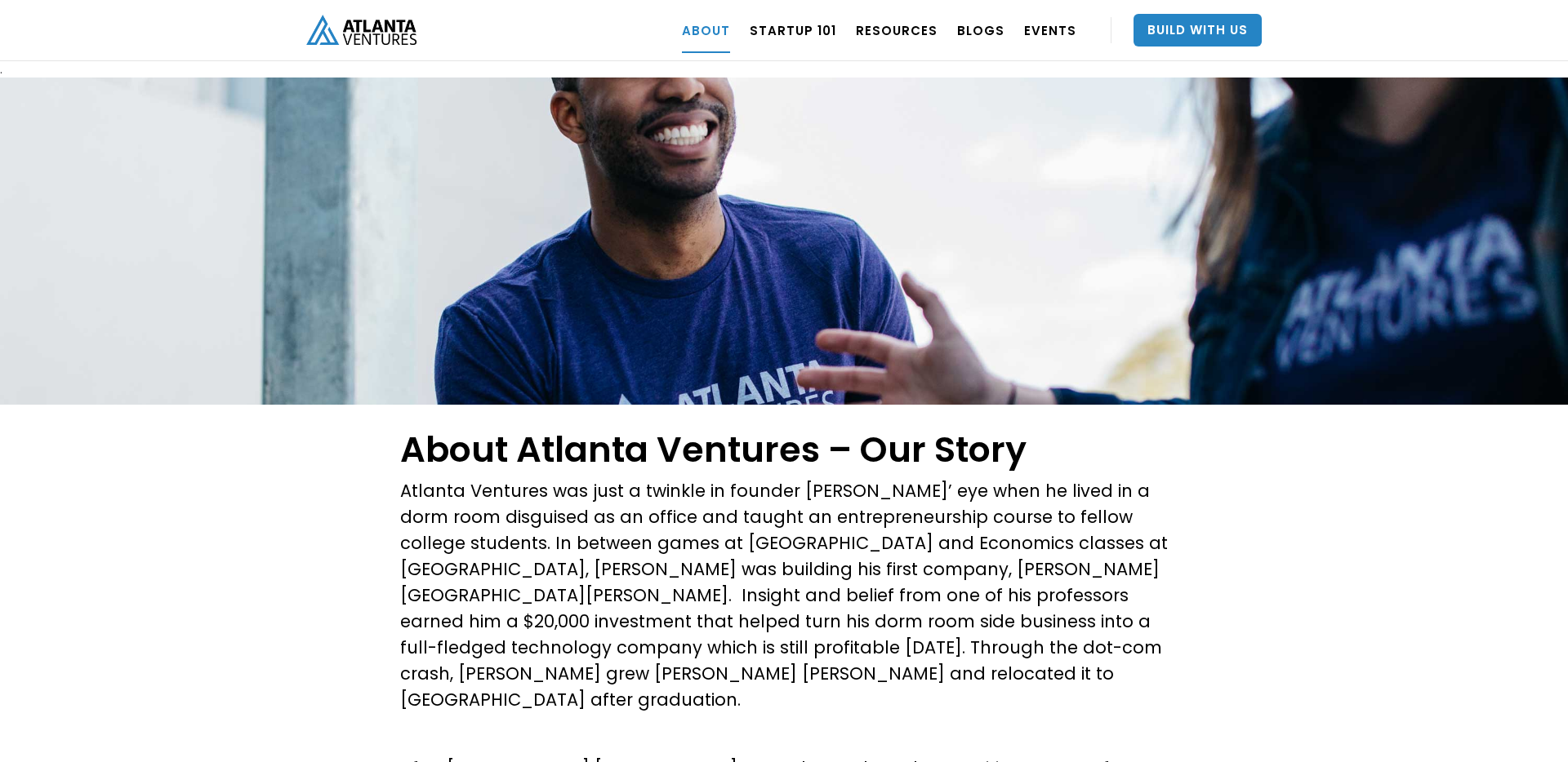
click at [369, 35] on img "home" at bounding box center [361, 30] width 110 height 30
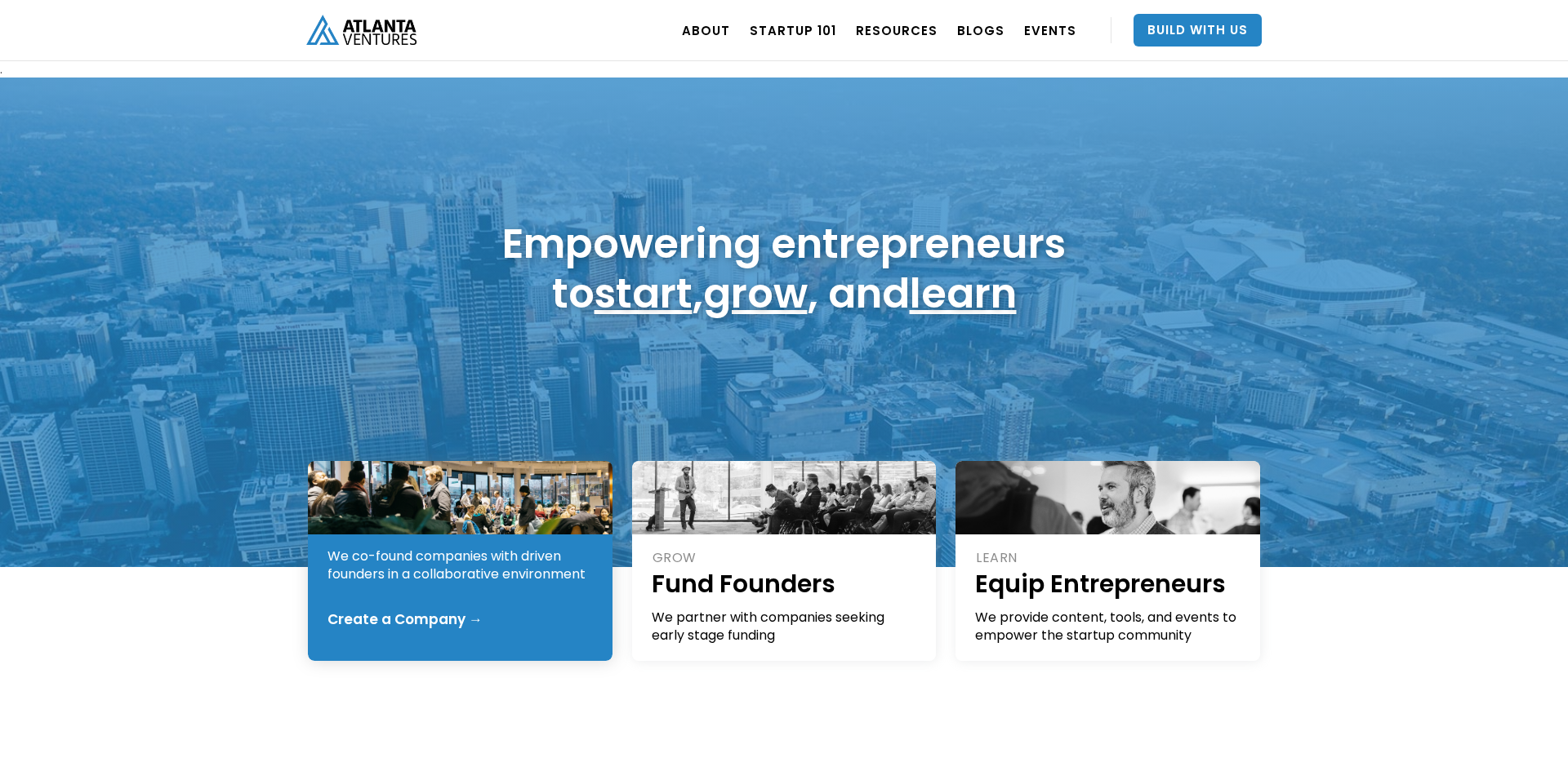
click at [486, 570] on div "We co-found companies with driven founders in a collaborative environment" at bounding box center [460, 566] width 267 height 36
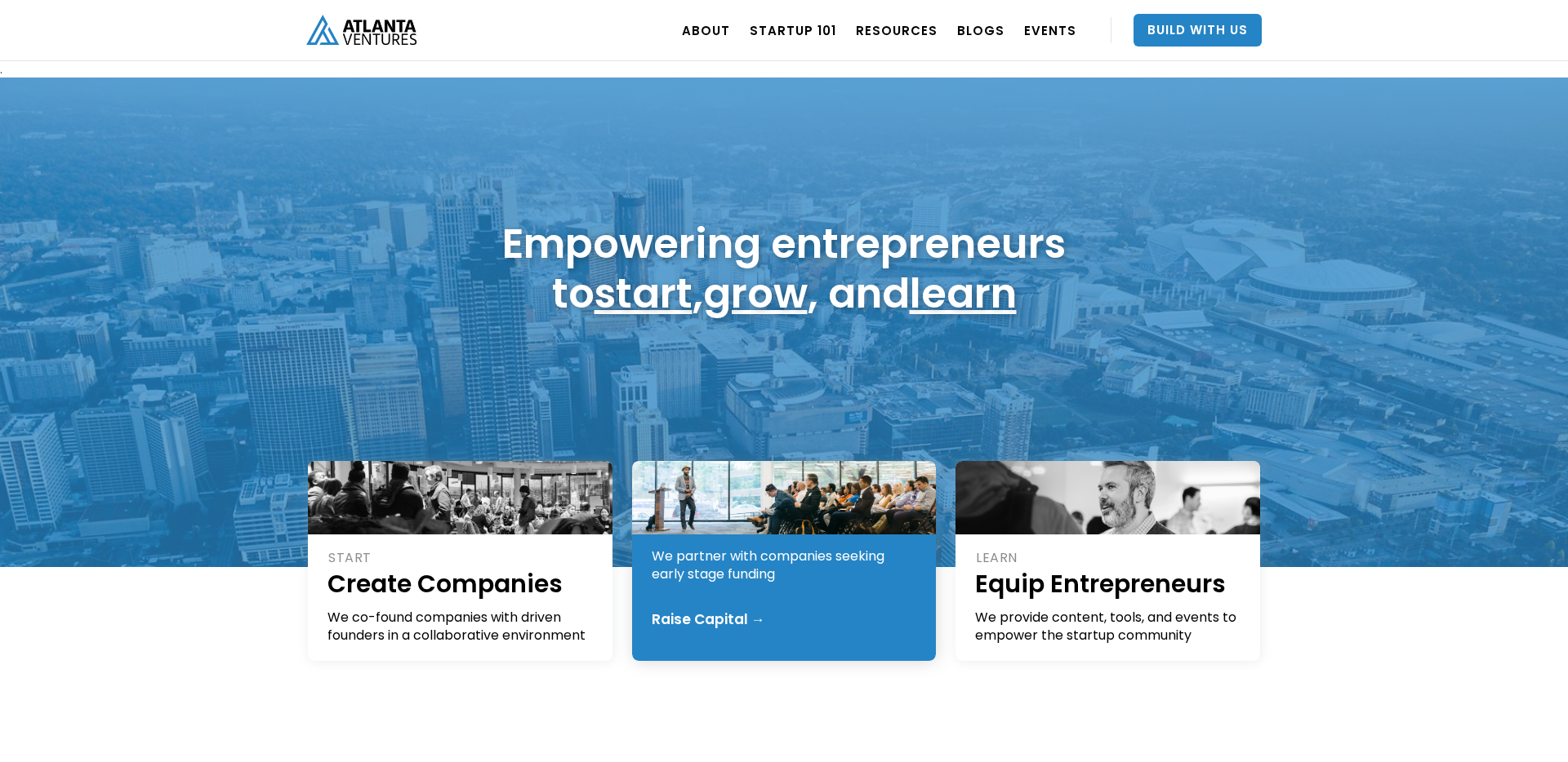
click at [786, 571] on div "We partner with companies seeking early stage funding" at bounding box center [785, 566] width 267 height 36
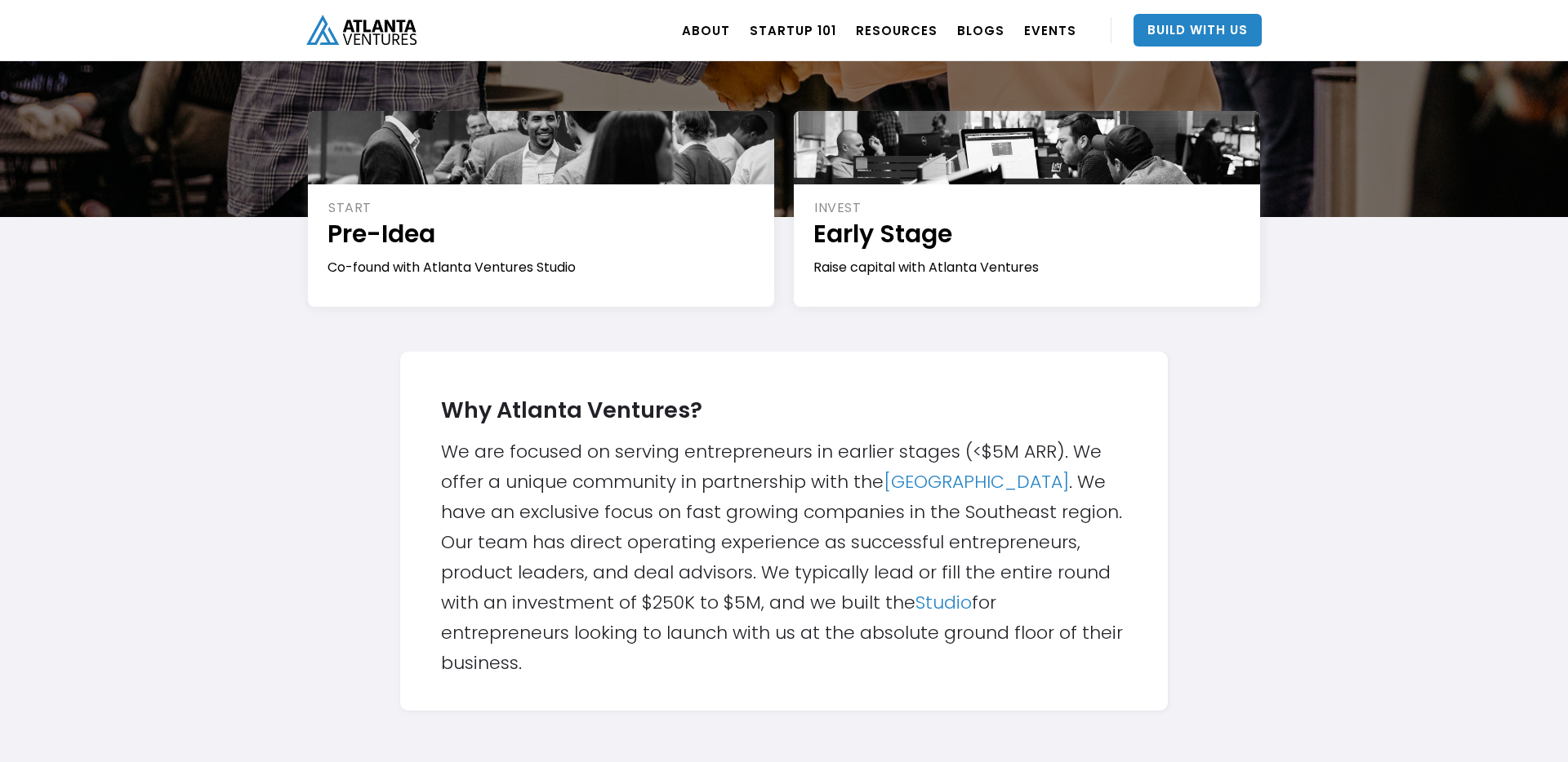
scroll to position [269, 0]
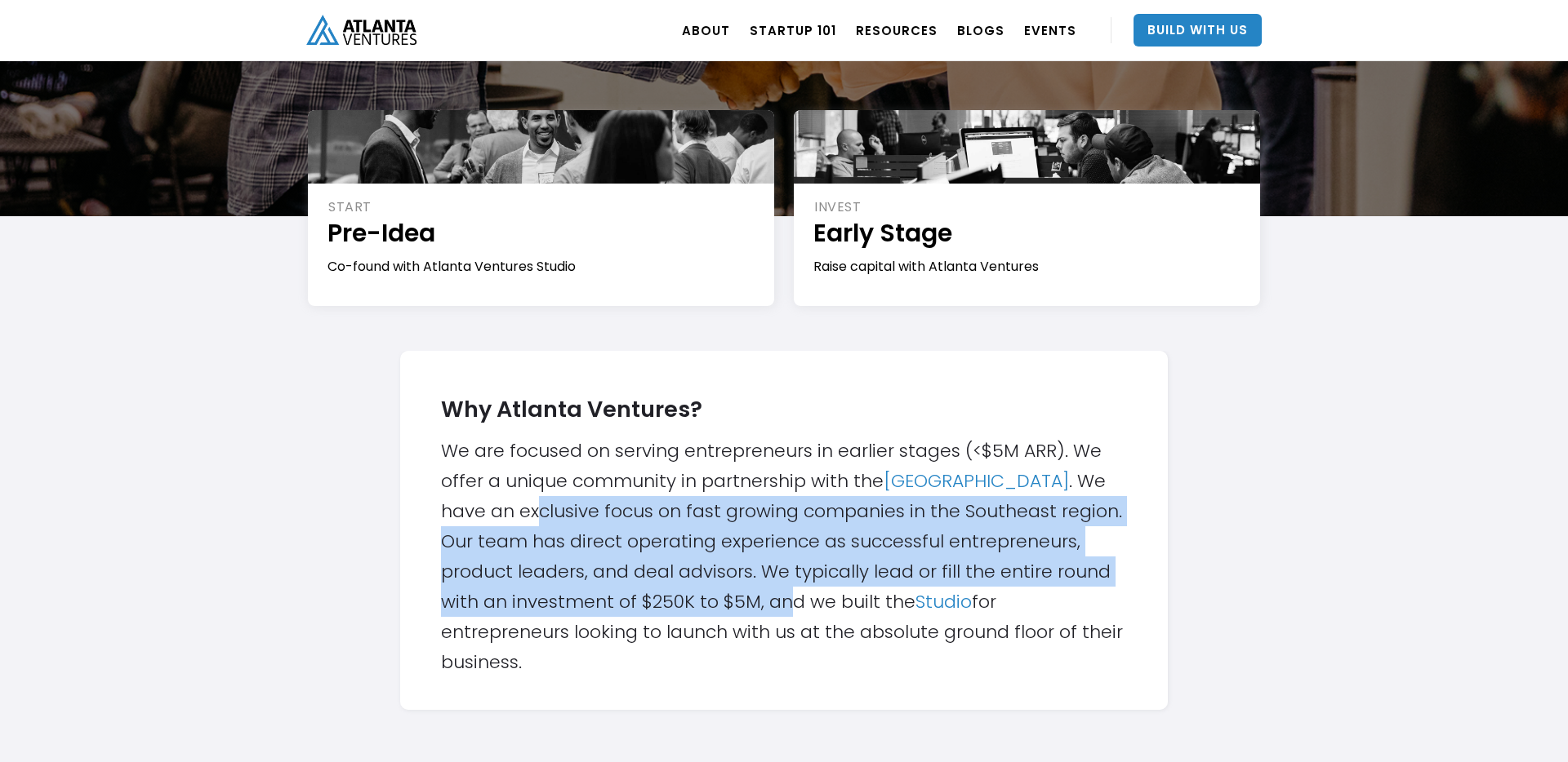
drag, startPoint x: 536, startPoint y: 509, endPoint x: 786, endPoint y: 600, distance: 266.0
click at [784, 600] on div "Why Atlanta Ventures? We are focused on serving entrepreneurs in earlier stages…" at bounding box center [783, 530] width 686 height 294
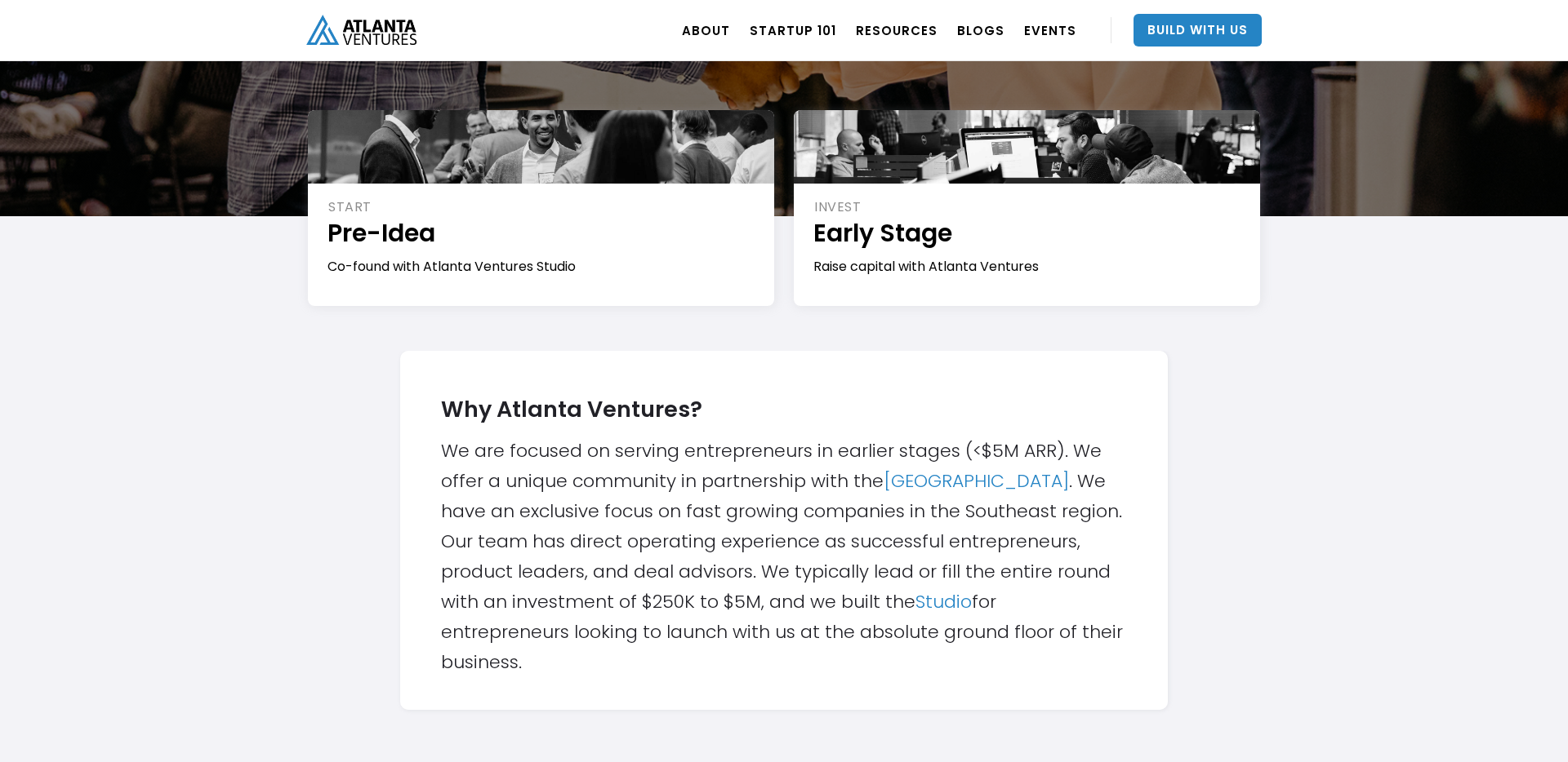
click at [815, 603] on div "Why Atlanta Ventures? We are focused on serving entrepreneurs in earlier stages…" at bounding box center [783, 530] width 686 height 294
drag, startPoint x: 688, startPoint y: 626, endPoint x: 835, endPoint y: 625, distance: 147.0
click at [835, 625] on div "Why Atlanta Ventures? We are focused on serving entrepreneurs in earlier stages…" at bounding box center [783, 530] width 686 height 294
click at [897, 625] on div "Why Atlanta Ventures? We are focused on serving entrepreneurs in earlier stages…" at bounding box center [783, 530] width 686 height 294
click at [928, 631] on div "Why Atlanta Ventures? We are focused on serving entrepreneurs in earlier stages…" at bounding box center [783, 530] width 686 height 294
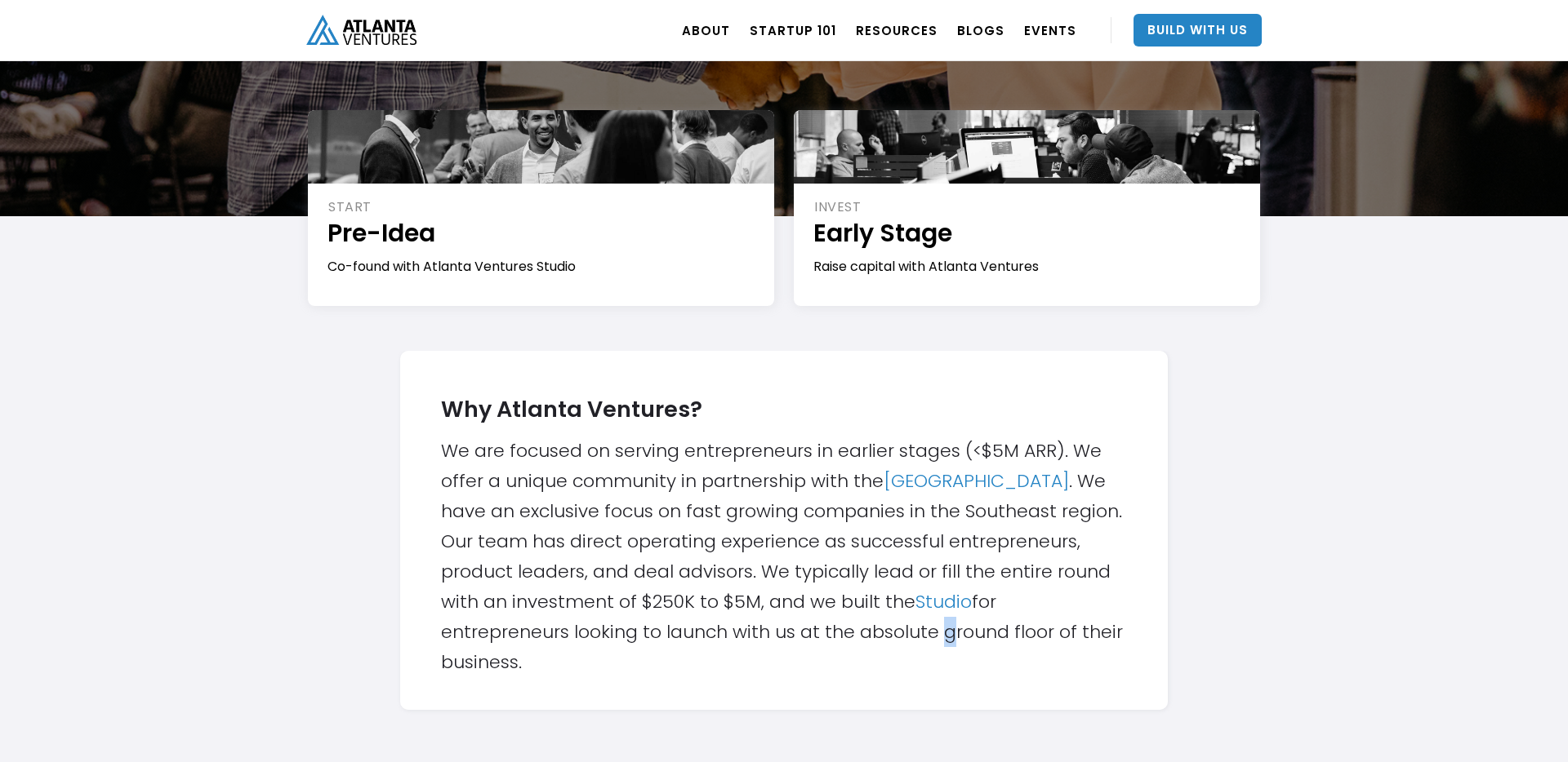
click at [928, 631] on div "Why Atlanta Ventures? We are focused on serving entrepreneurs in earlier stages…" at bounding box center [783, 530] width 686 height 294
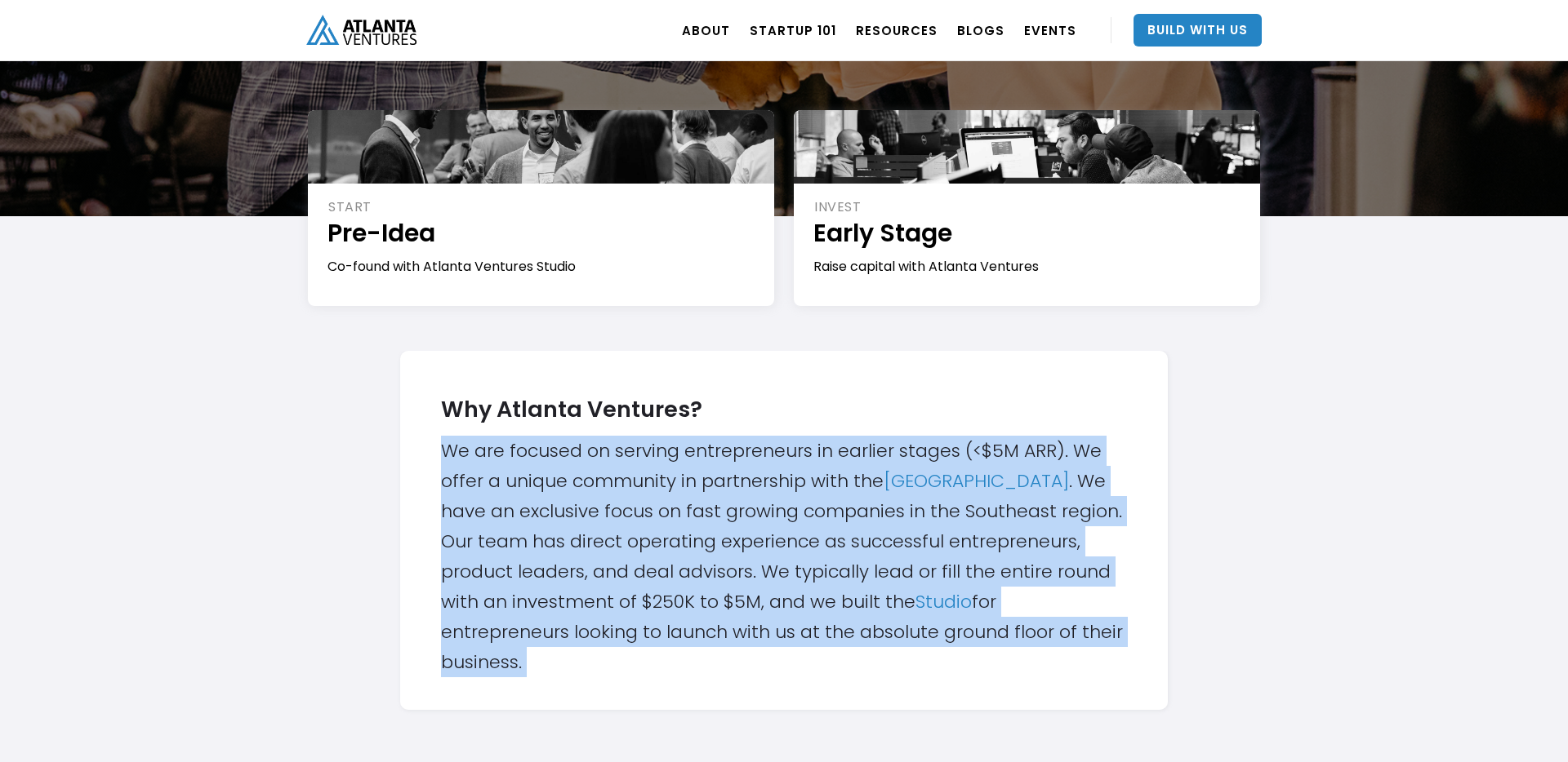
click at [928, 631] on div "Why Atlanta Ventures? We are focused on serving entrepreneurs in earlier stages…" at bounding box center [783, 530] width 686 height 294
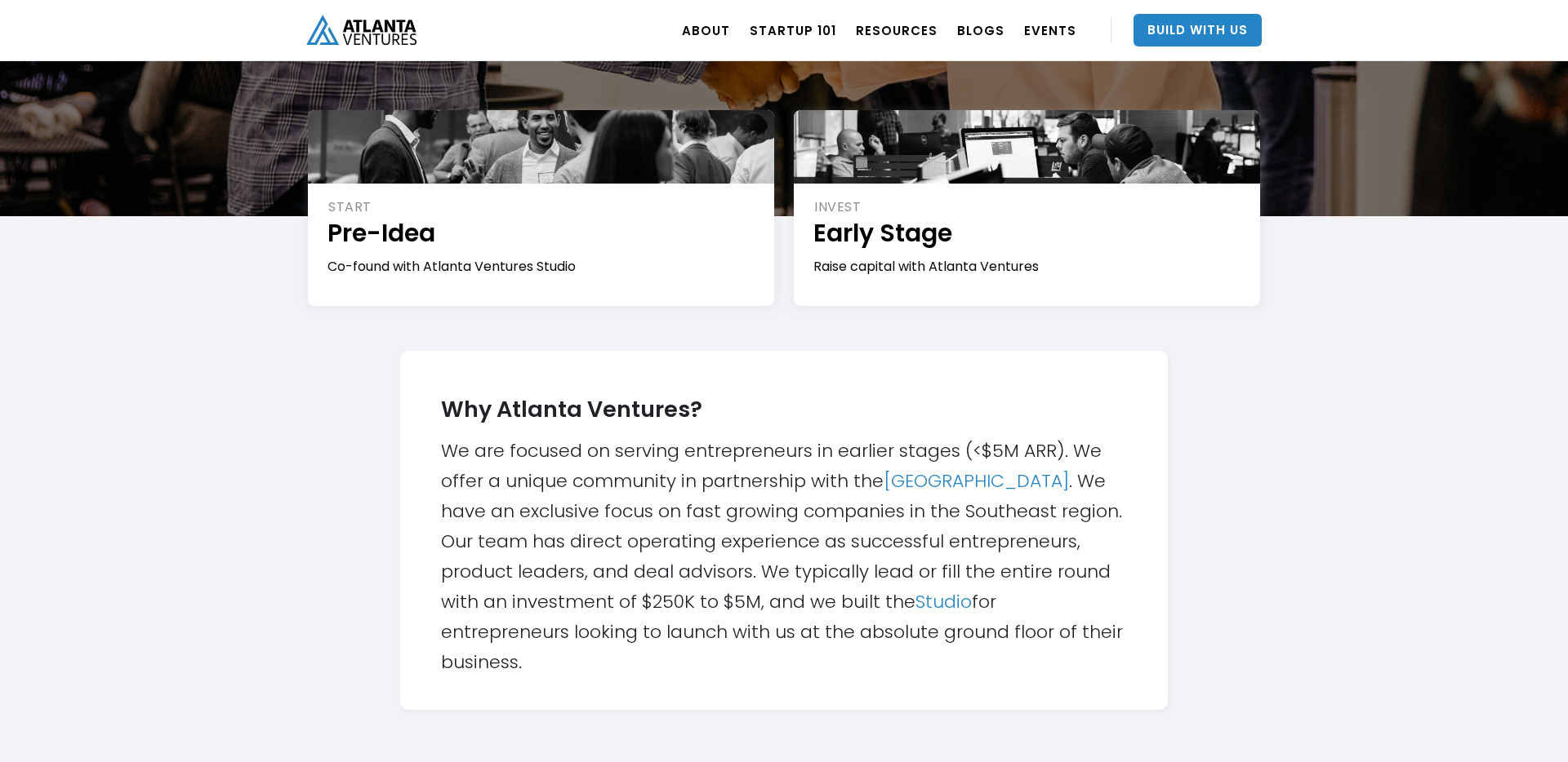
click at [974, 631] on div "Why Atlanta Ventures? We are focused on serving entrepreneurs in earlier stages…" at bounding box center [783, 530] width 686 height 294
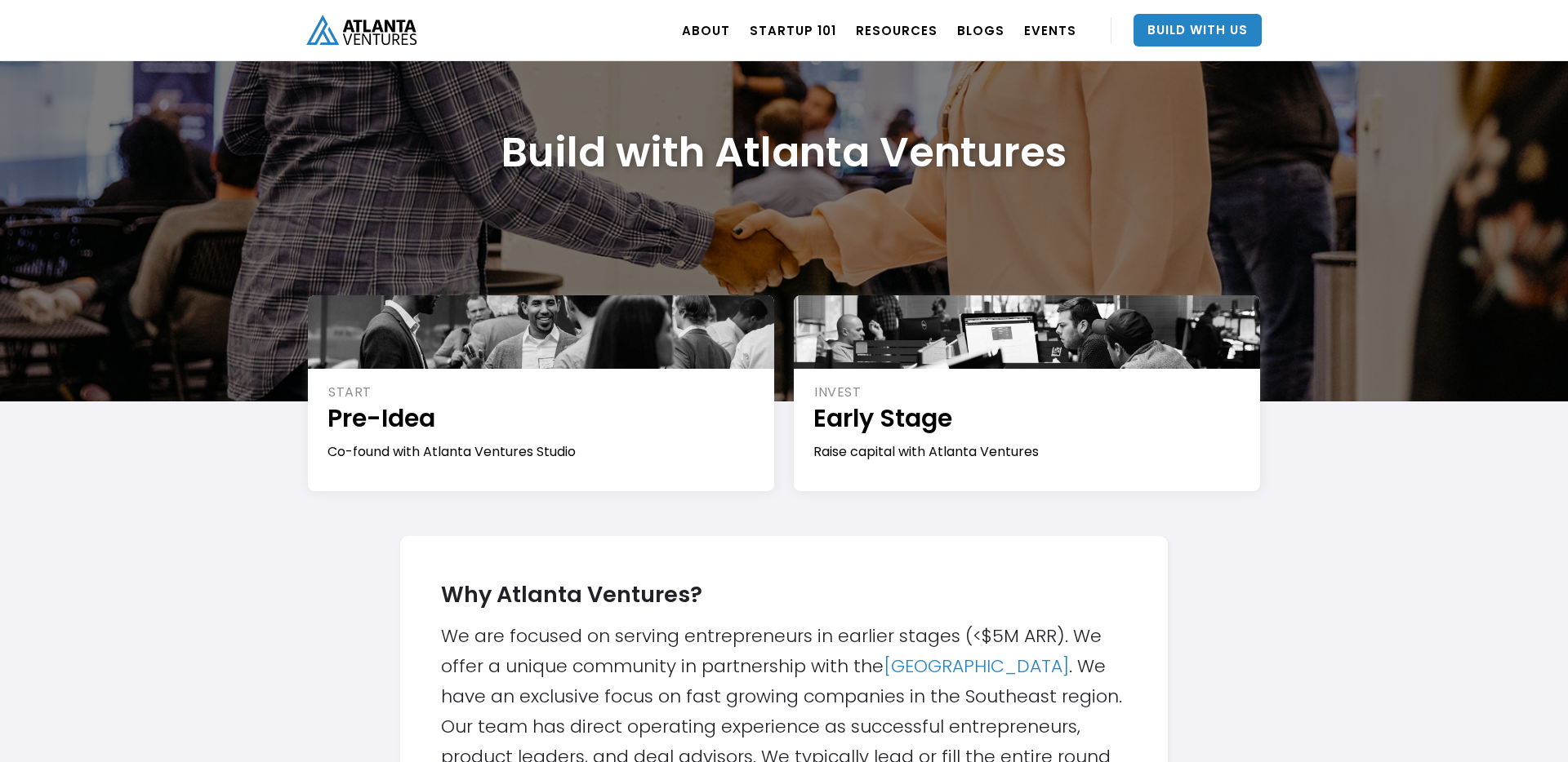
scroll to position [83, 0]
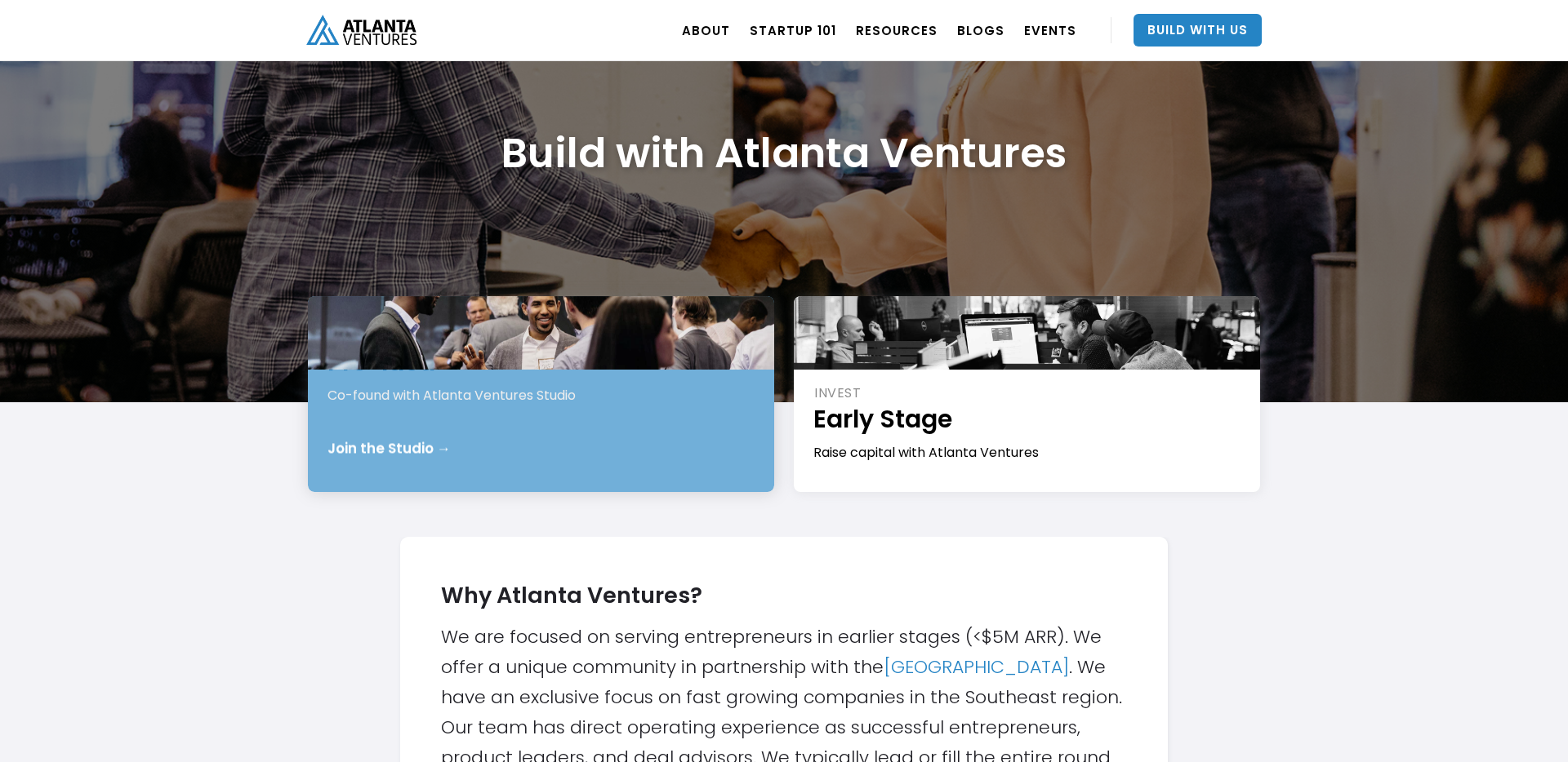
click at [438, 421] on div "START Pre-Idea Co-found with Atlanta Ventures Studio Join the Studio →" at bounding box center [541, 394] width 466 height 195
